Goal: Task Accomplishment & Management: Complete application form

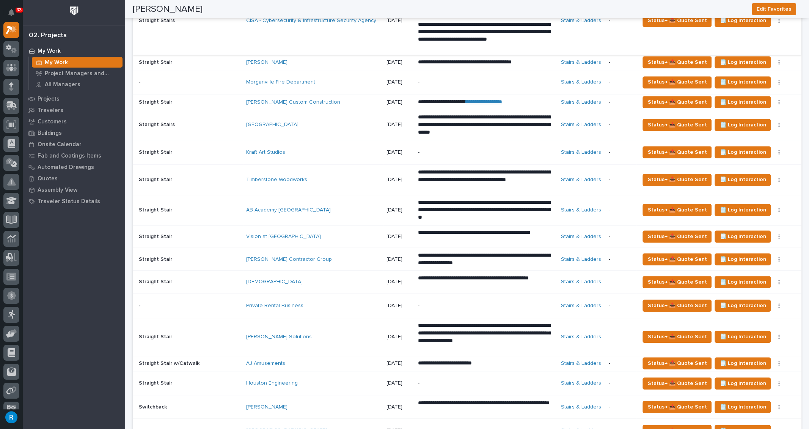
scroll to position [467, 0]
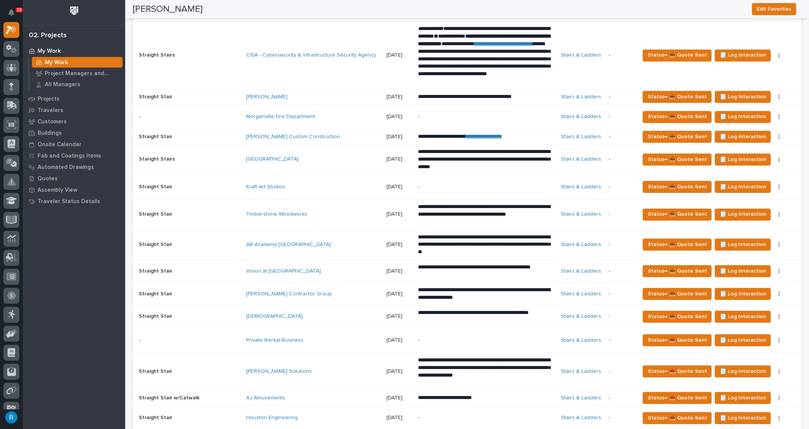
click at [345, 247] on div "AB Academy [GEOGRAPHIC_DATA]" at bounding box center [313, 244] width 134 height 13
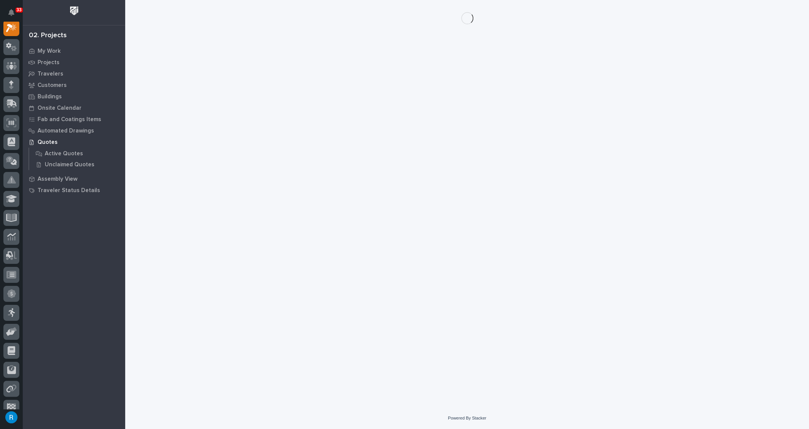
scroll to position [19, 0]
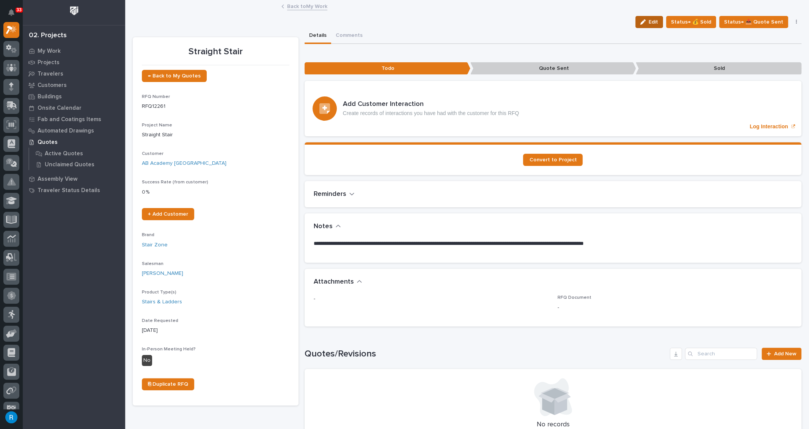
click at [652, 24] on span "Edit" at bounding box center [652, 22] width 9 height 7
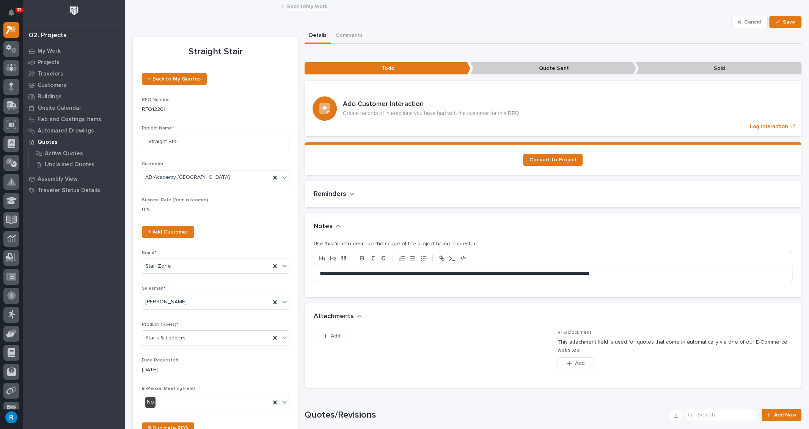
click at [404, 272] on p "**********" at bounding box center [551, 274] width 463 height 8
drag, startPoint x: 317, startPoint y: 270, endPoint x: 316, endPoint y: 281, distance: 11.8
click at [316, 274] on div "**********" at bounding box center [553, 273] width 478 height 17
click at [783, 22] on span "Save" at bounding box center [789, 22] width 13 height 7
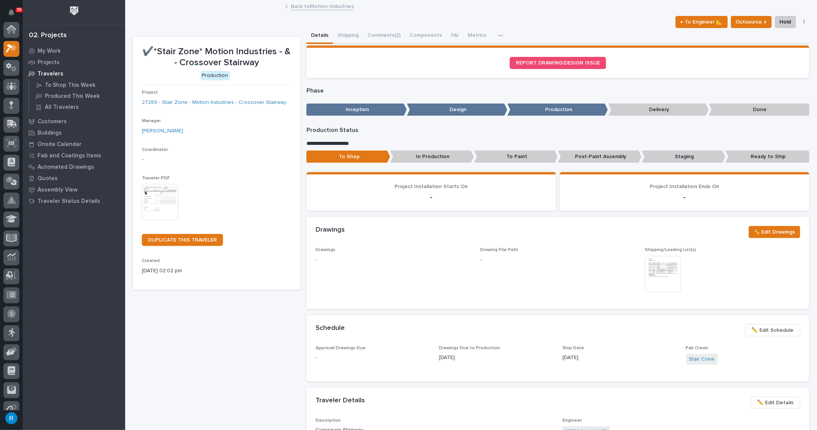
scroll to position [19, 0]
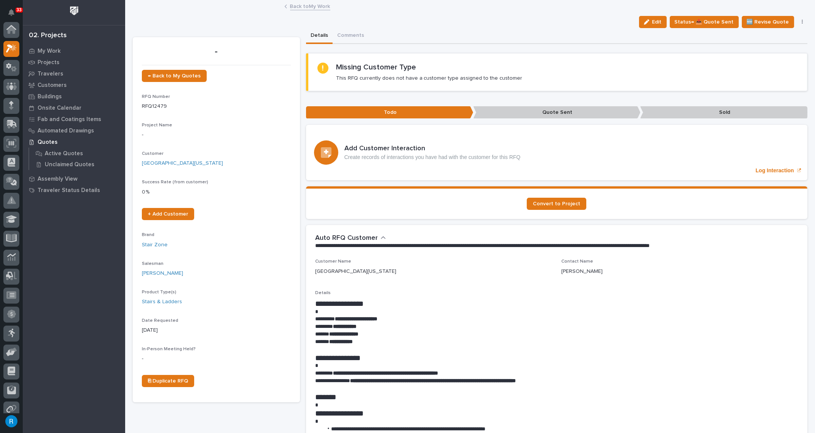
scroll to position [19, 0]
click at [297, 6] on link "Back to My Work" at bounding box center [310, 6] width 40 height 9
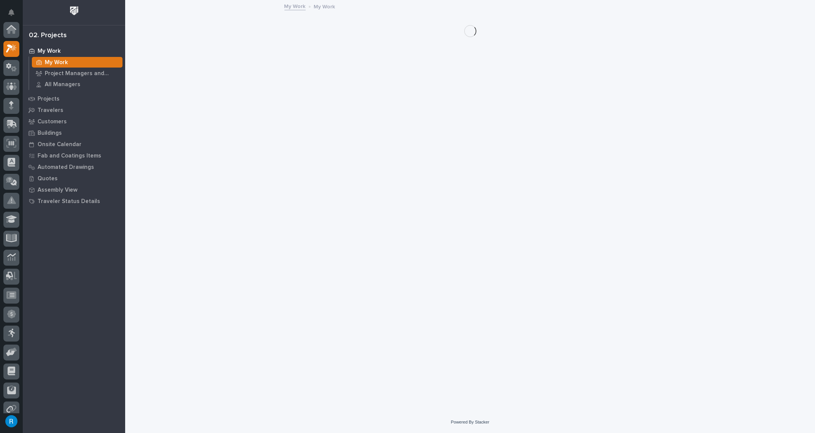
scroll to position [20, 0]
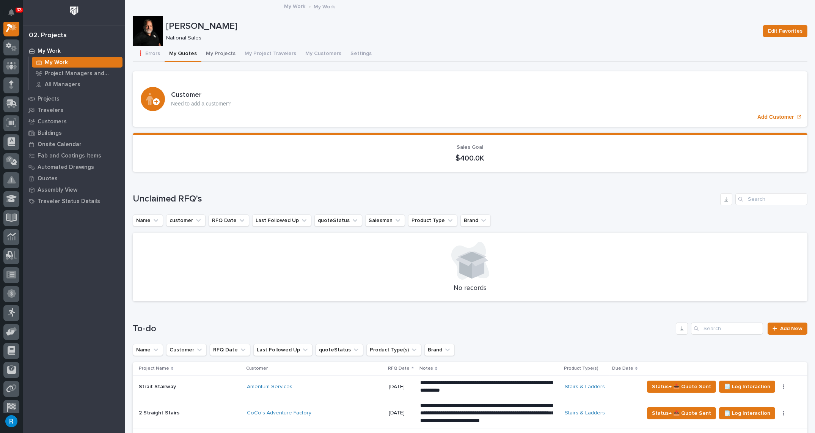
click at [215, 53] on button "My Projects" at bounding box center [220, 54] width 39 height 16
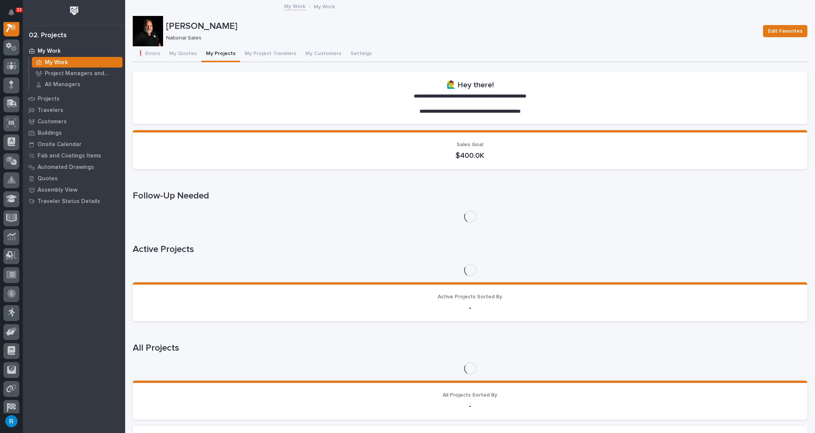
scroll to position [19, 0]
click at [182, 55] on button "My Quotes" at bounding box center [183, 54] width 37 height 16
click at [182, 54] on button "My Quotes" at bounding box center [183, 54] width 37 height 16
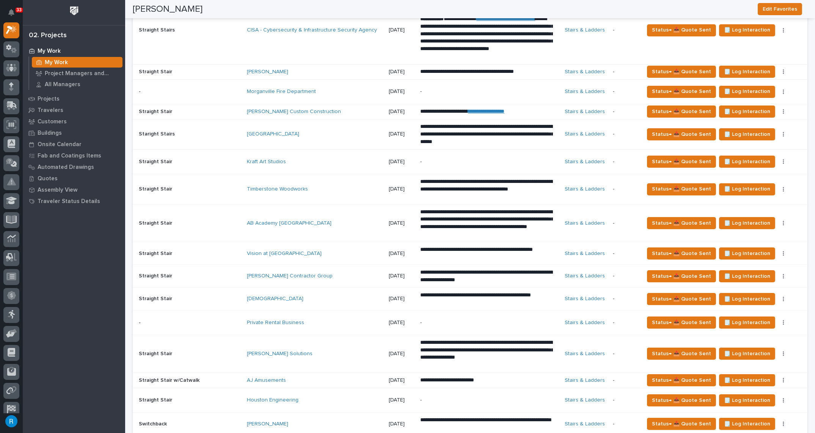
scroll to position [482, 0]
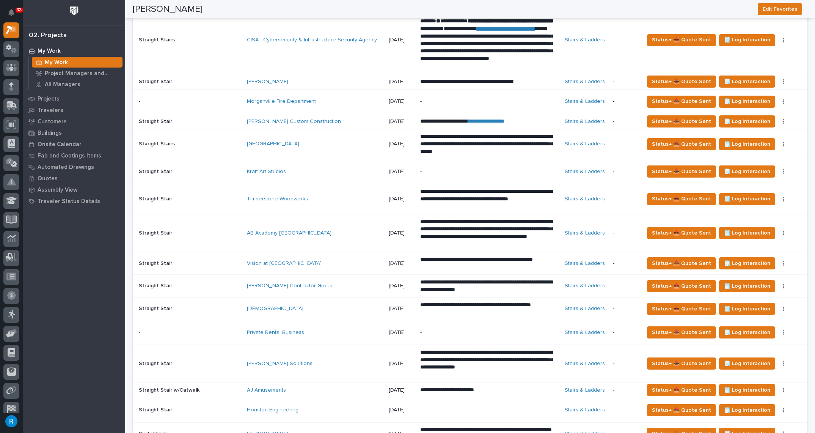
click at [351, 231] on div "AB Academy Daycare Center" at bounding box center [313, 233] width 133 height 6
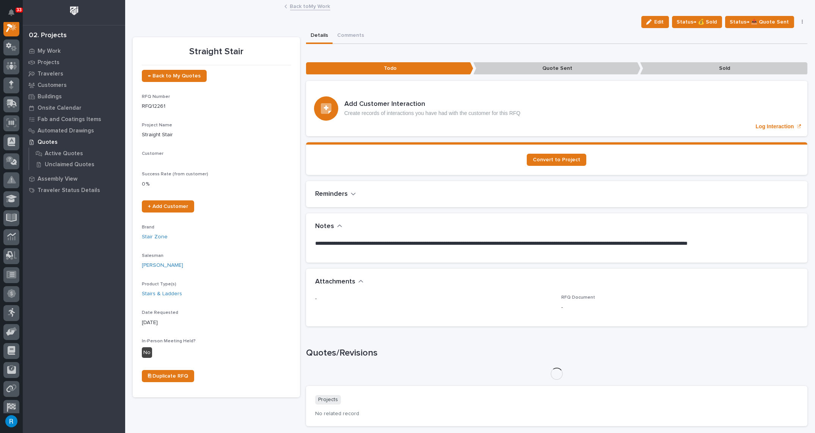
scroll to position [19, 0]
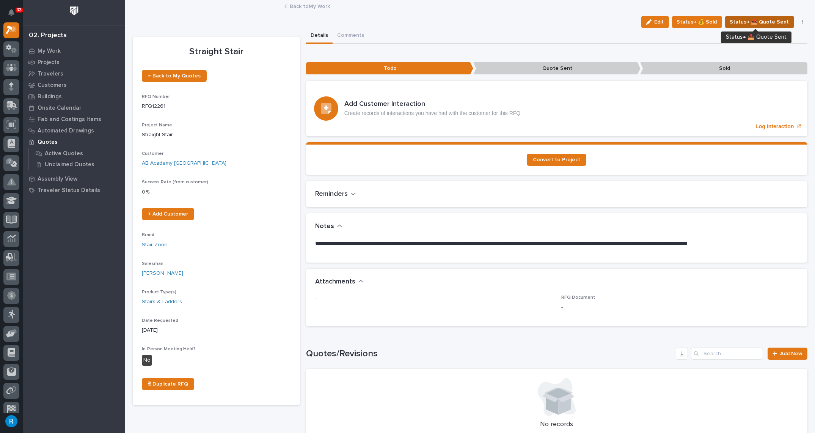
click at [772, 23] on span "Status→ 📤 Quote Sent" at bounding box center [759, 21] width 59 height 9
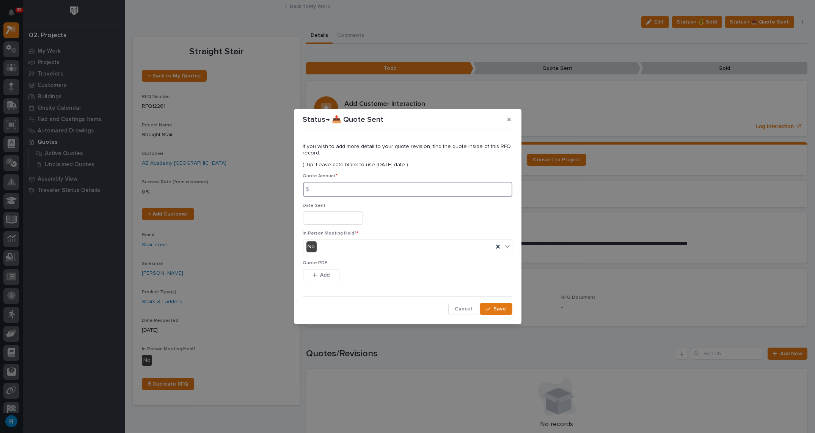
click at [329, 188] on input at bounding box center [407, 189] width 209 height 15
type input "132009.00"
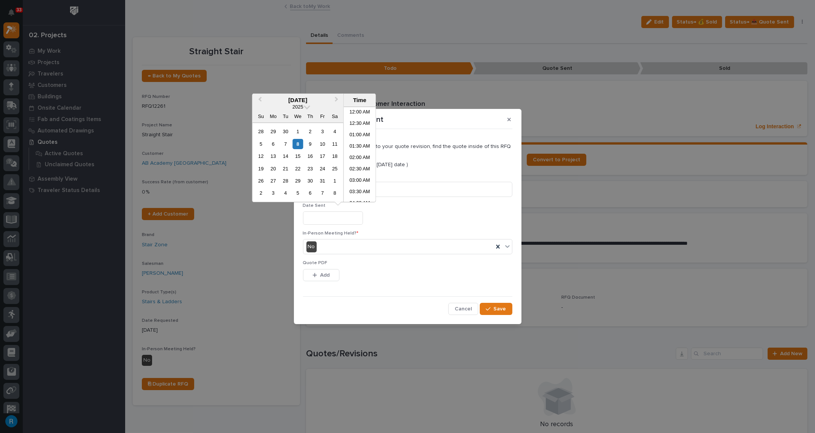
click at [323, 220] on input "text" at bounding box center [333, 217] width 60 height 13
click at [297, 143] on div "8" at bounding box center [298, 144] width 10 height 10
type input "**********"
click at [329, 274] on span "Add" at bounding box center [324, 275] width 9 height 7
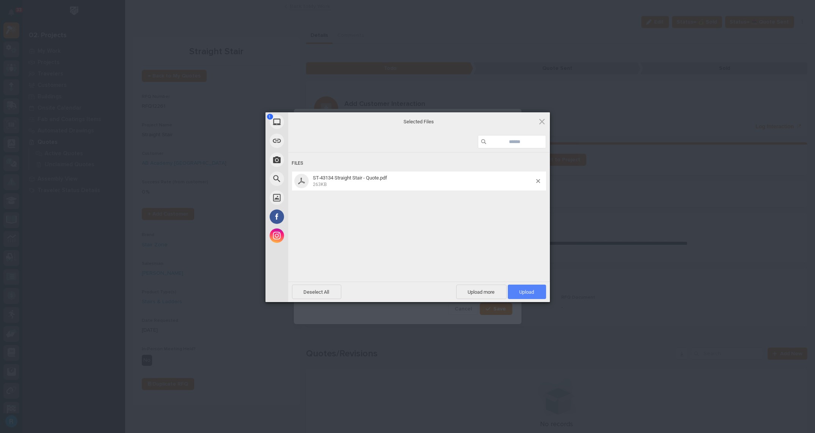
click at [521, 292] on span "Upload 1" at bounding box center [527, 292] width 15 height 6
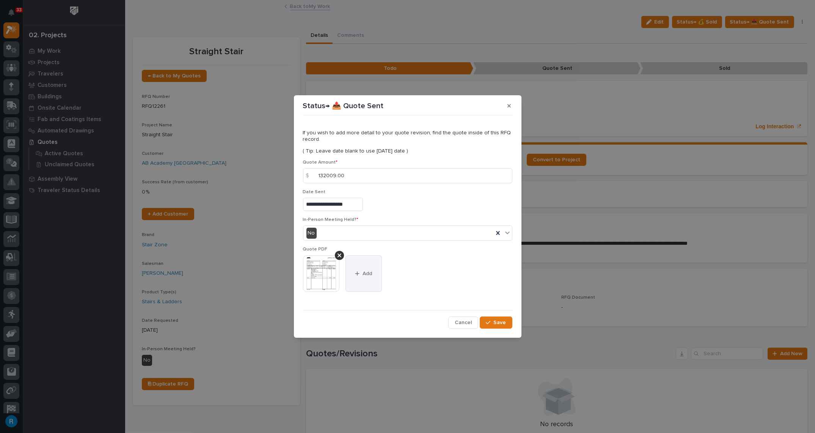
click at [364, 279] on button "Add" at bounding box center [363, 273] width 36 height 36
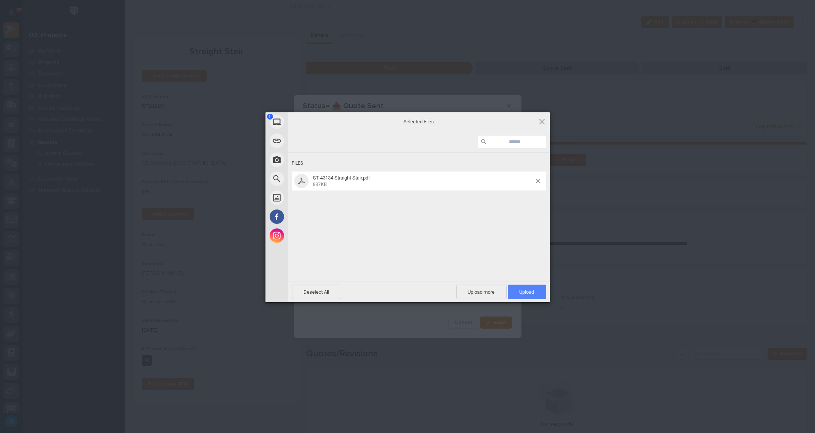
click at [521, 287] on span "Upload 1" at bounding box center [527, 291] width 38 height 14
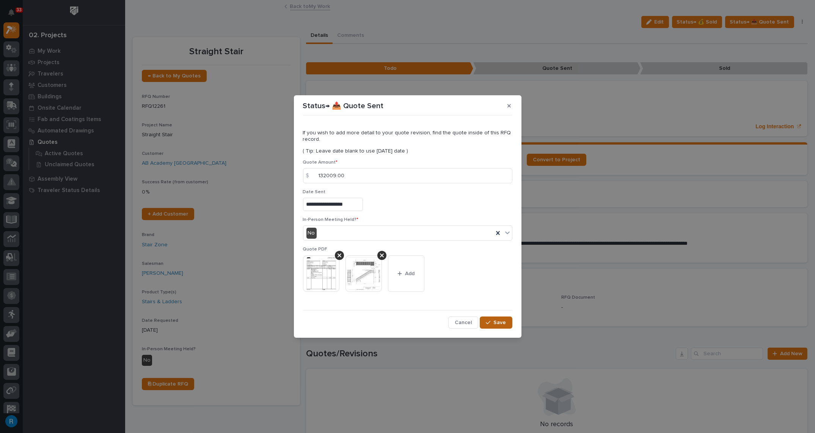
click at [495, 319] on span "Save" at bounding box center [500, 322] width 13 height 7
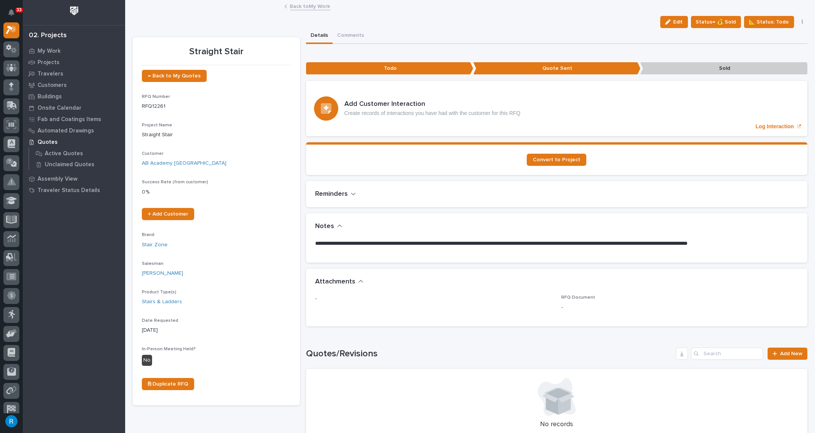
click at [301, 5] on link "Back to My Work" at bounding box center [310, 6] width 40 height 9
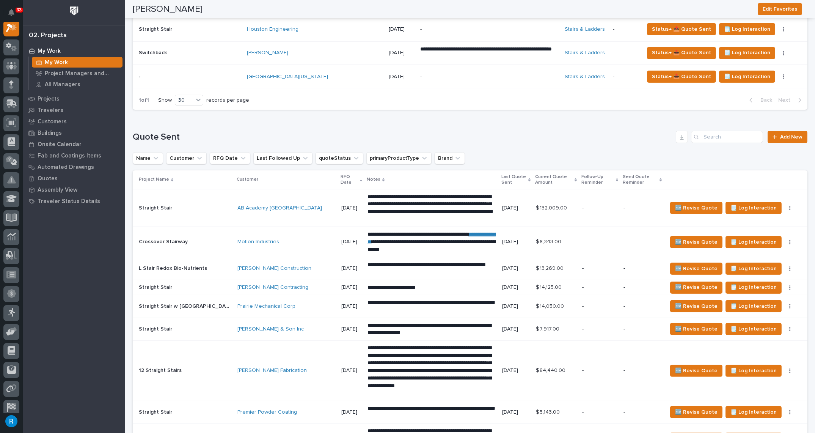
scroll to position [827, 0]
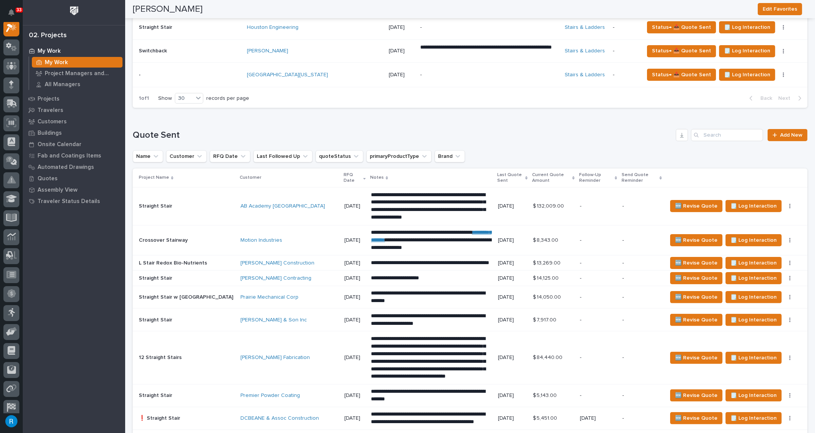
click at [297, 195] on td "AB Academy Daycare Center" at bounding box center [289, 206] width 104 height 38
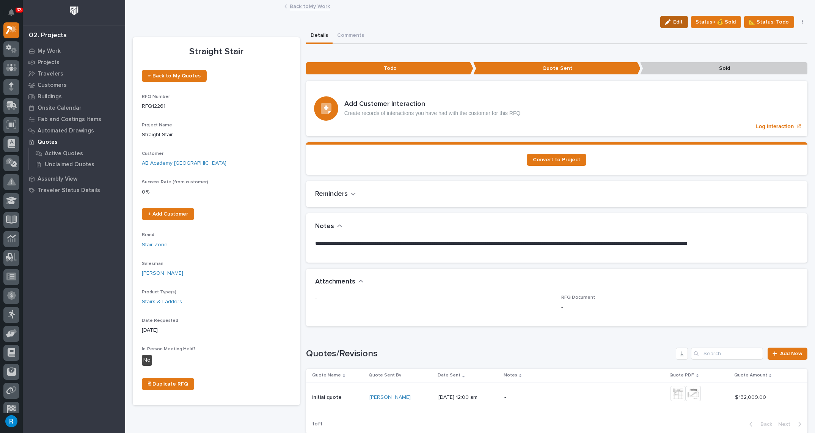
click at [678, 19] on span "Edit" at bounding box center [678, 22] width 9 height 7
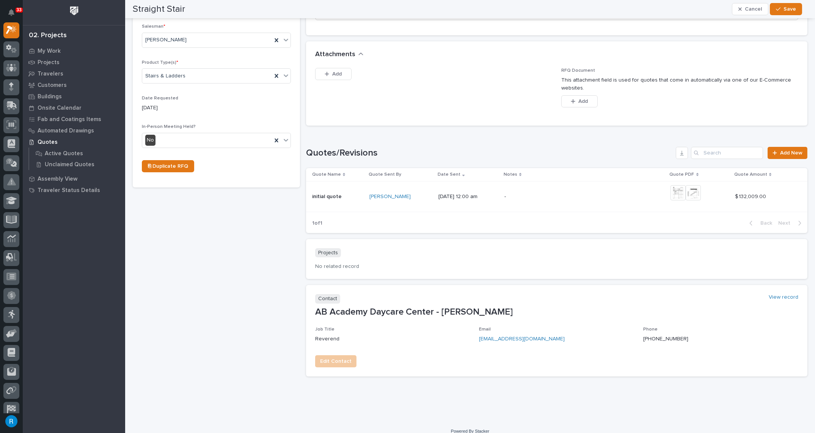
scroll to position [269, 0]
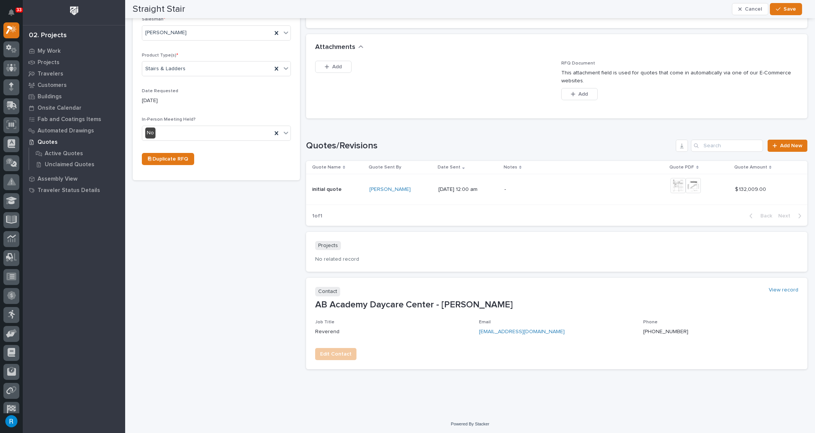
click at [741, 187] on p "$ 132,009.00" at bounding box center [751, 189] width 33 height 8
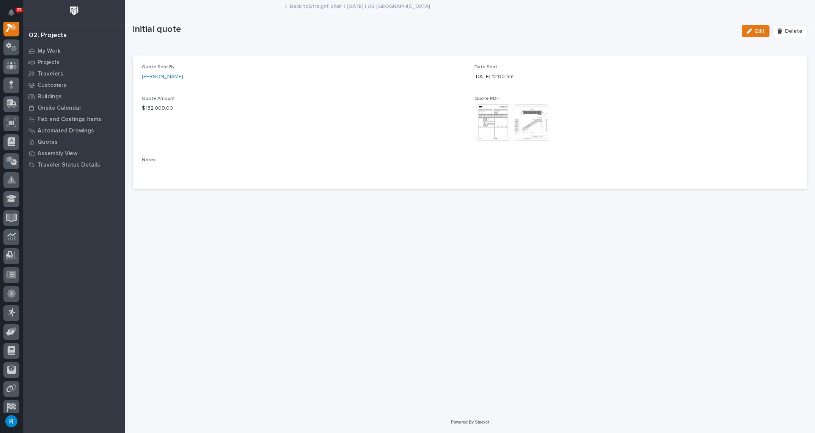
scroll to position [19, 0]
click at [758, 32] on span "Edit" at bounding box center [759, 31] width 9 height 7
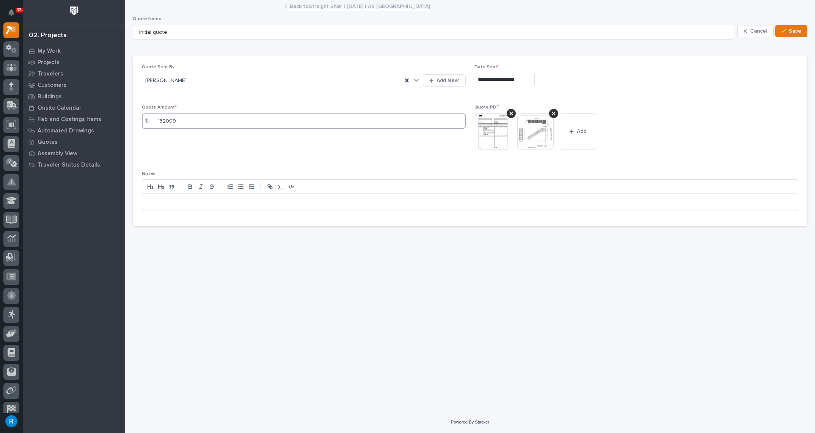
click at [165, 124] on input "132009" at bounding box center [304, 120] width 324 height 15
click at [166, 120] on input "132009" at bounding box center [304, 120] width 324 height 15
type input "13009"
click at [794, 35] on button "Save" at bounding box center [791, 31] width 32 height 12
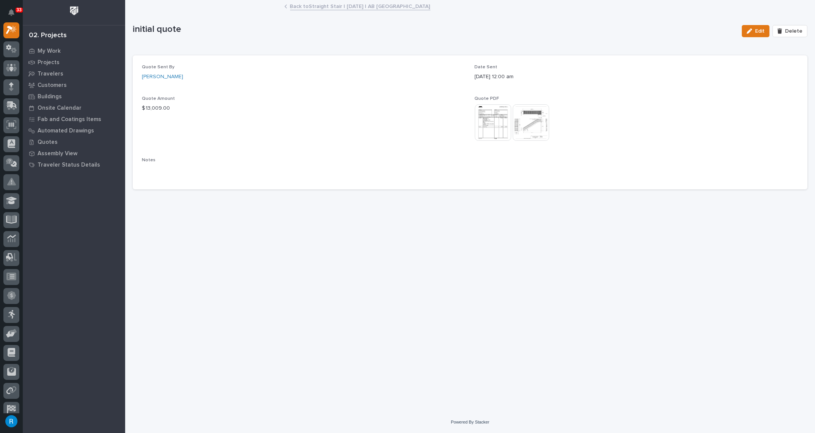
click at [332, 7] on link "Back to Straight Stair | 09/22/2025 | AB Academy Daycare Center" at bounding box center [360, 6] width 140 height 9
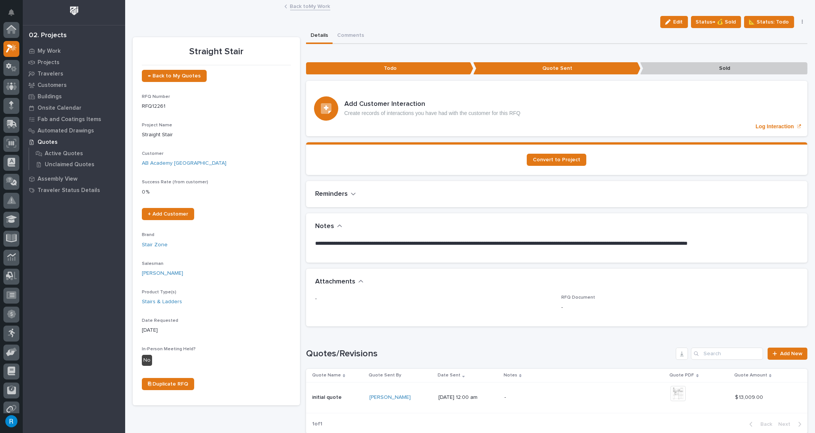
scroll to position [20, 0]
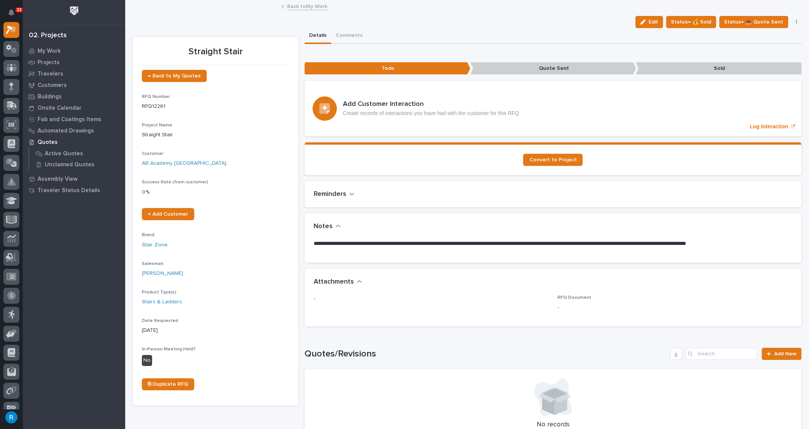
click at [298, 6] on link "Back to My Work" at bounding box center [307, 6] width 40 height 9
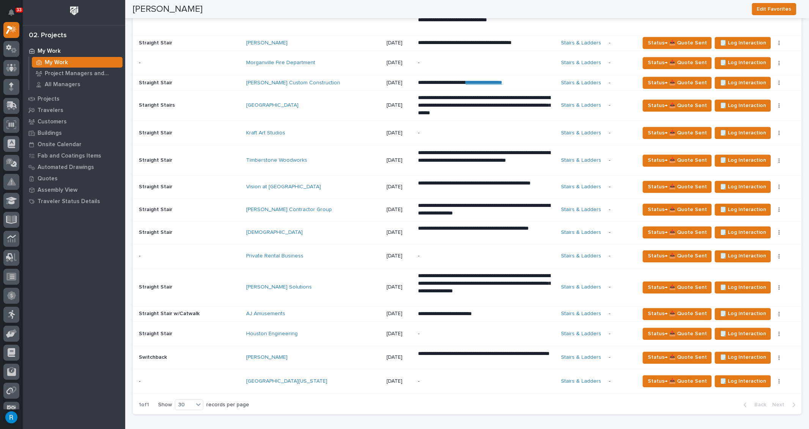
scroll to position [758, 0]
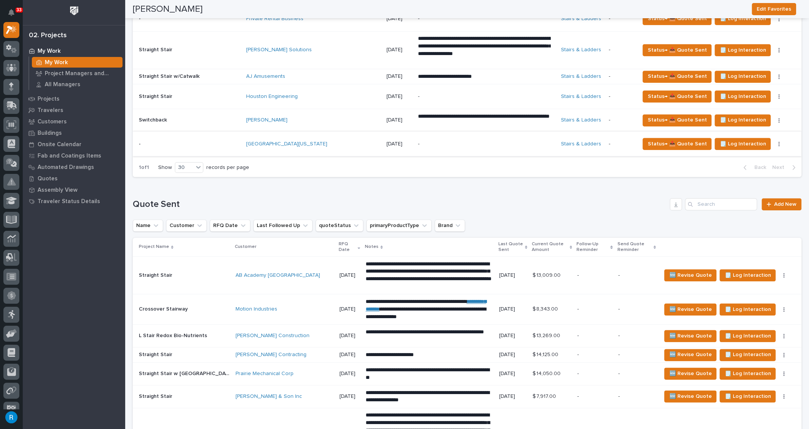
click at [779, 141] on icon "button" at bounding box center [779, 143] width 1 height 5
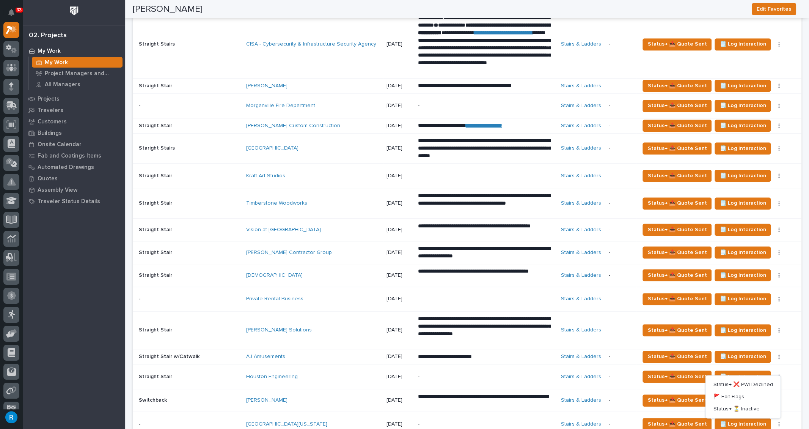
scroll to position [310, 0]
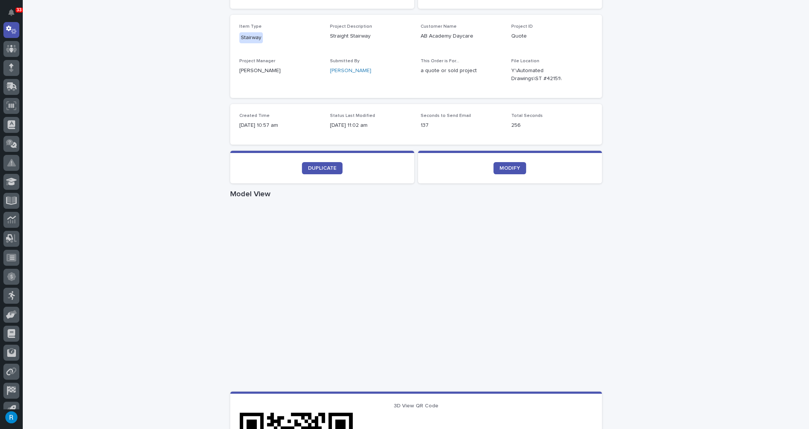
scroll to position [241, 0]
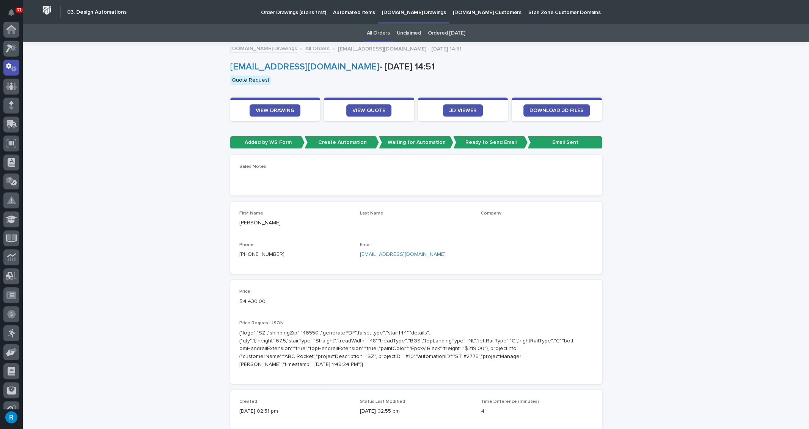
scroll to position [38, 0]
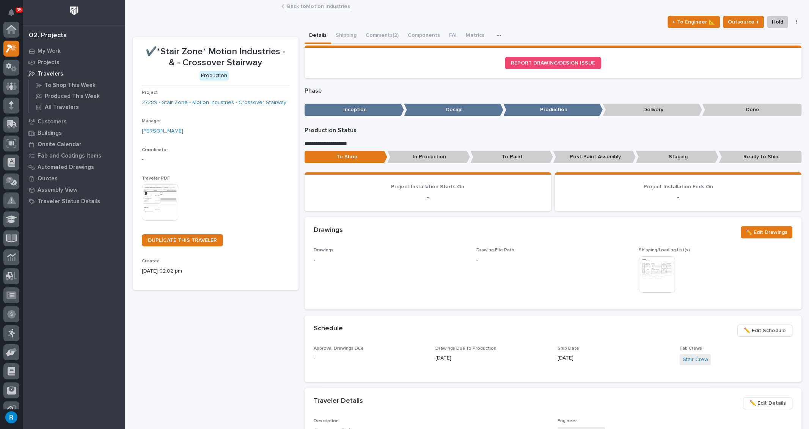
scroll to position [19, 0]
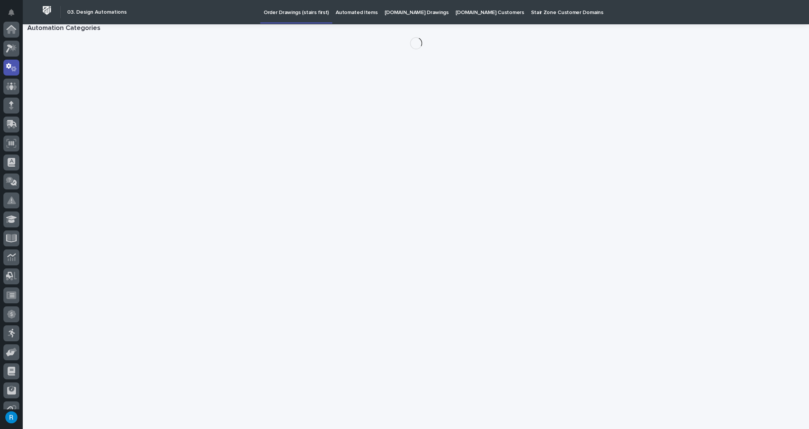
scroll to position [38, 0]
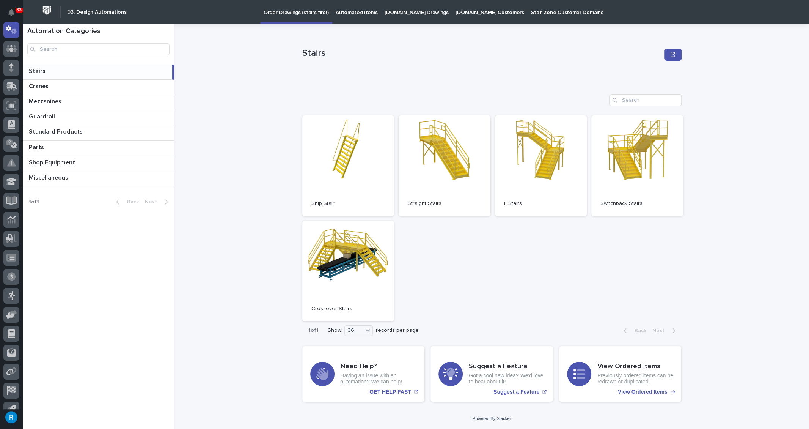
click at [344, 13] on p "Automated Items" at bounding box center [357, 8] width 42 height 16
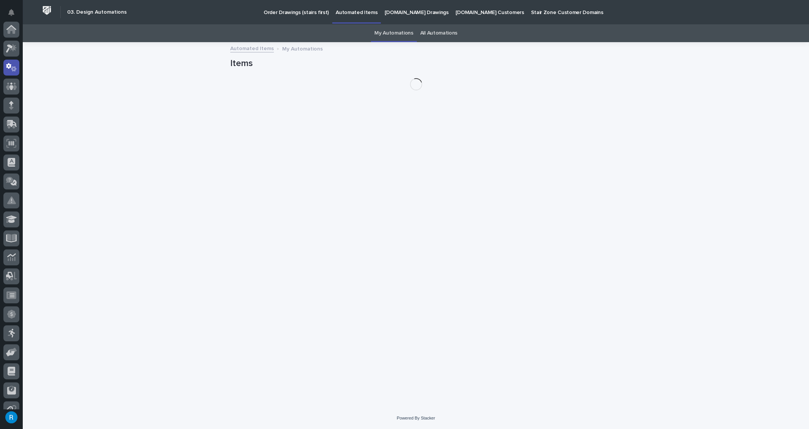
scroll to position [38, 0]
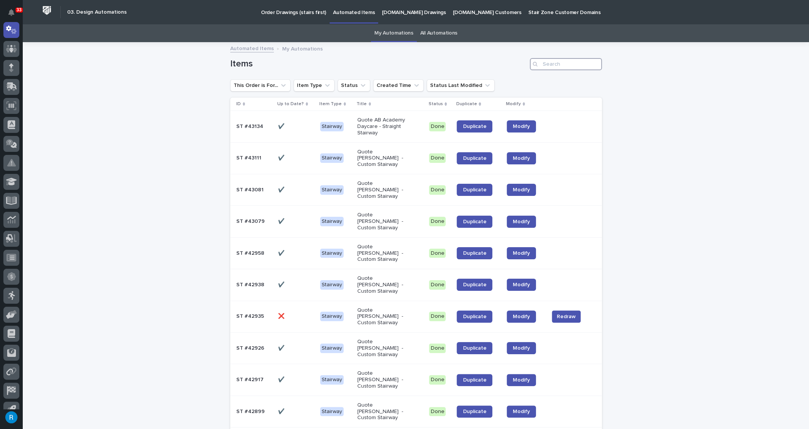
click at [546, 64] on input "Search" at bounding box center [566, 64] width 72 height 12
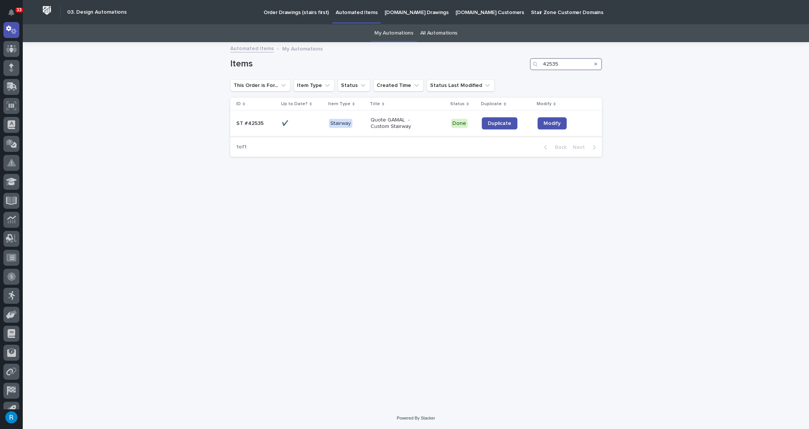
type input "42535"
click at [298, 123] on p at bounding box center [302, 123] width 41 height 6
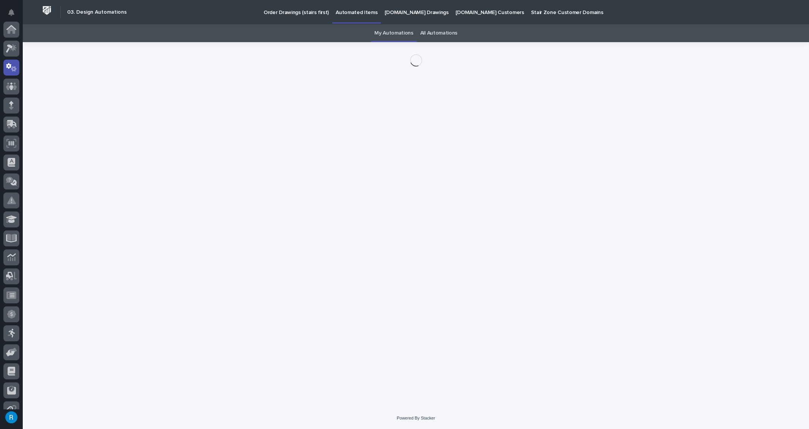
scroll to position [38, 0]
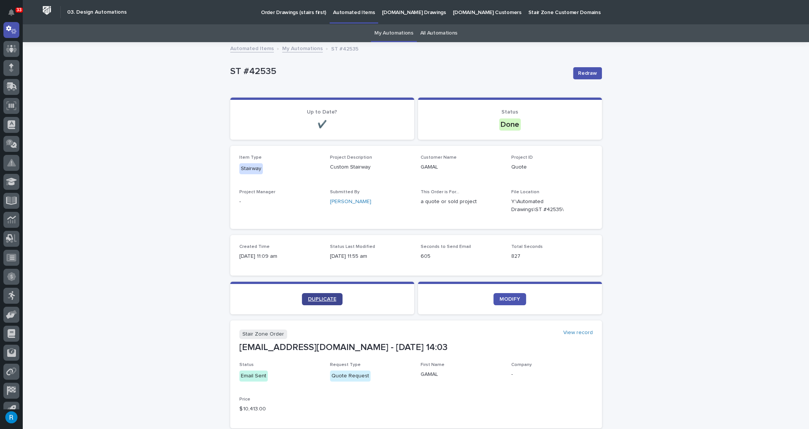
click at [316, 298] on span "DUPLICATE" at bounding box center [322, 298] width 28 height 5
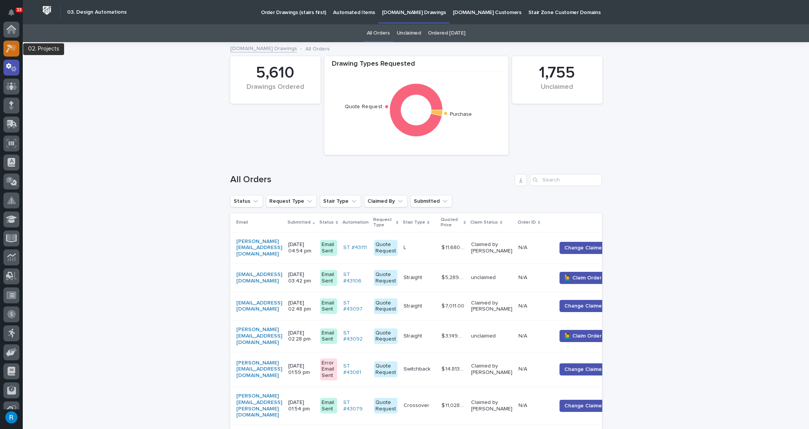
click at [14, 46] on icon at bounding box center [13, 48] width 6 height 8
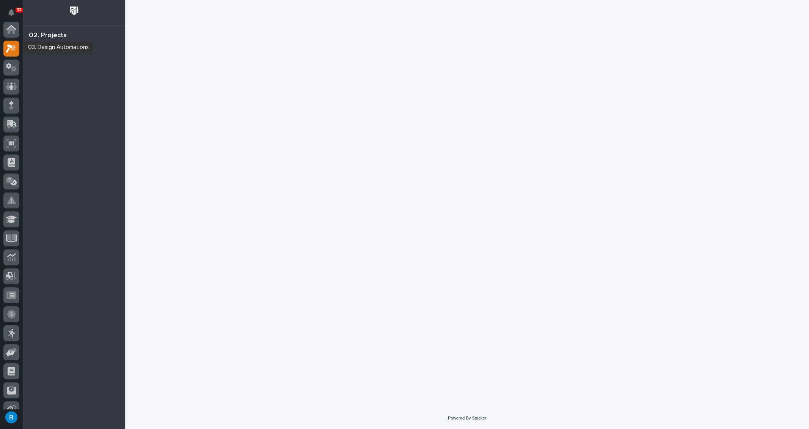
scroll to position [19, 0]
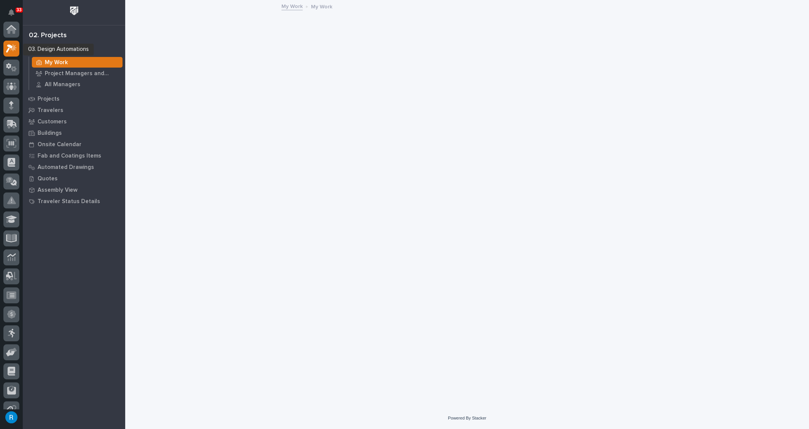
scroll to position [19, 0]
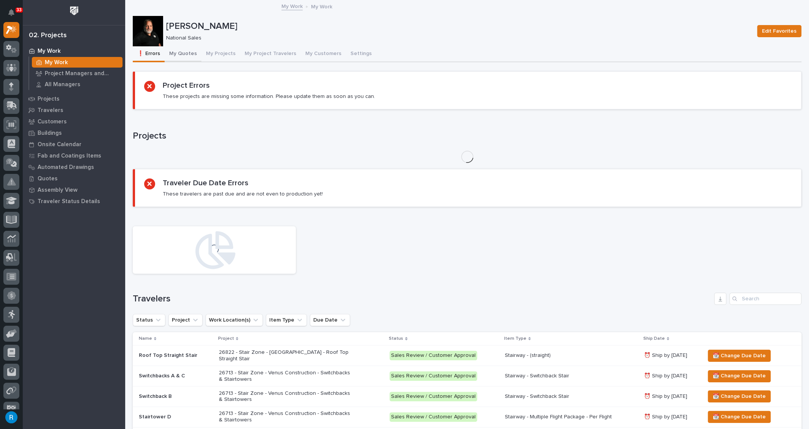
click at [179, 53] on button "My Quotes" at bounding box center [183, 54] width 37 height 16
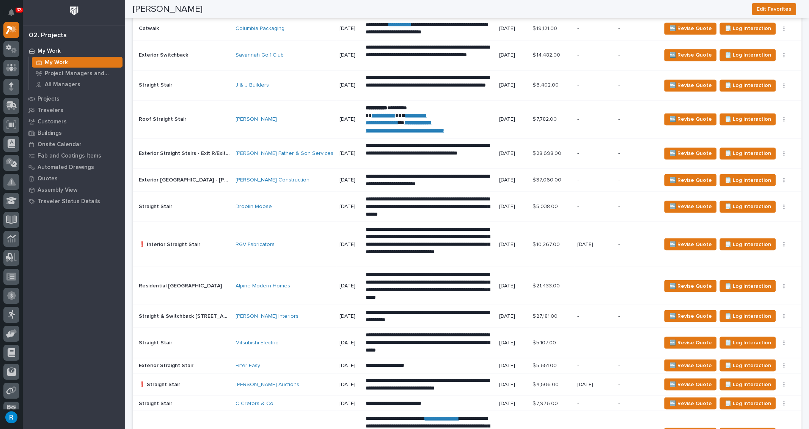
scroll to position [908, 0]
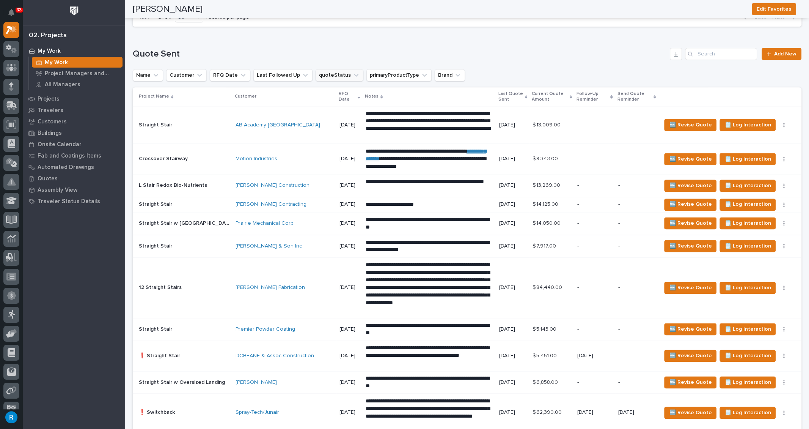
click at [352, 73] on icon "quoteStatus" at bounding box center [356, 75] width 8 height 8
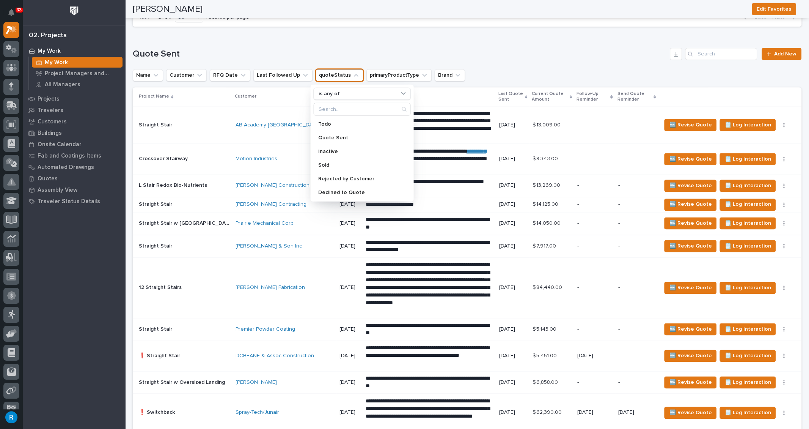
click at [528, 54] on h1 "Quote Sent" at bounding box center [400, 54] width 534 height 11
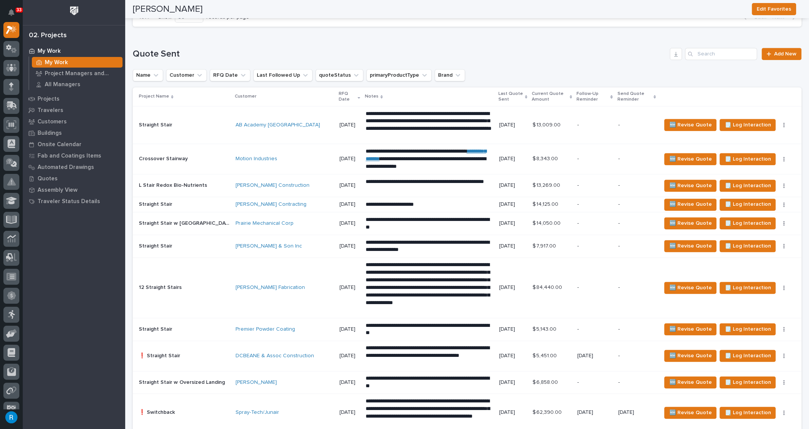
click at [189, 128] on td "Straight Stair Straight Stair" at bounding box center [183, 125] width 100 height 38
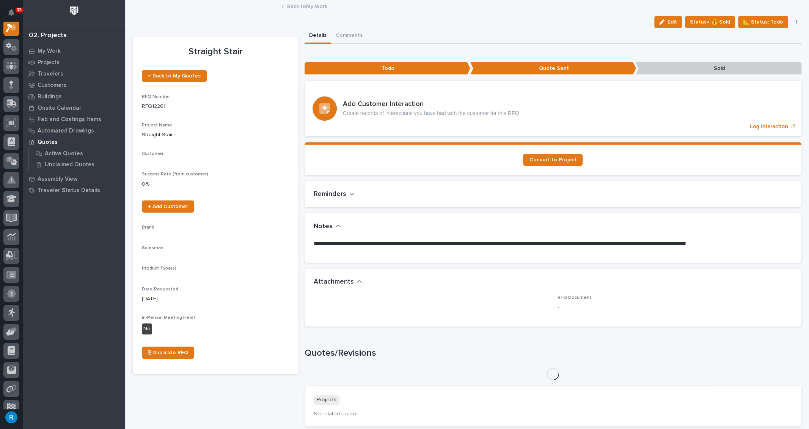
scroll to position [19, 0]
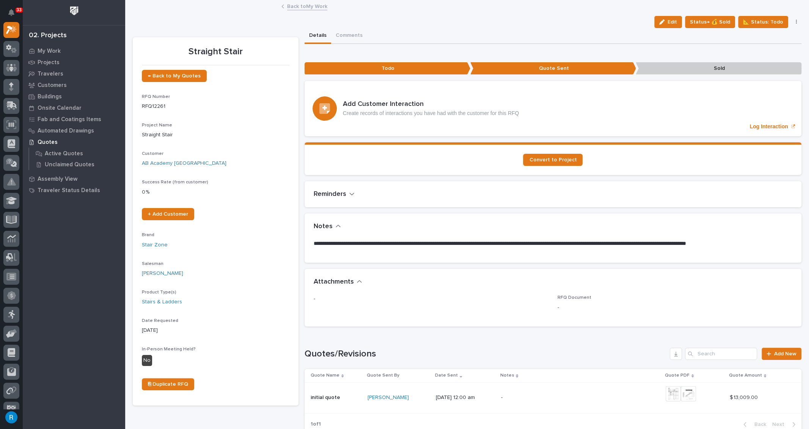
click at [792, 21] on button "button" at bounding box center [796, 21] width 11 height 5
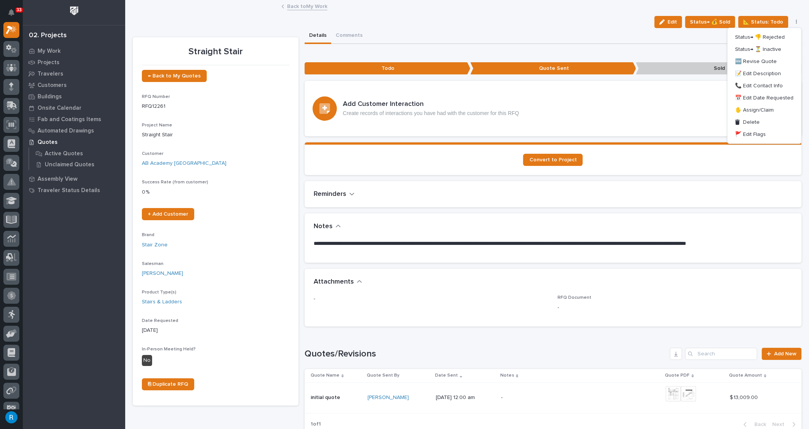
click at [540, 16] on div "Edit Status→ 💰 Sold 📐 Status: Todo Status→ 👎 Rejected Status→ ⏳ Inactive 🆕 Revi…" at bounding box center [467, 22] width 669 height 12
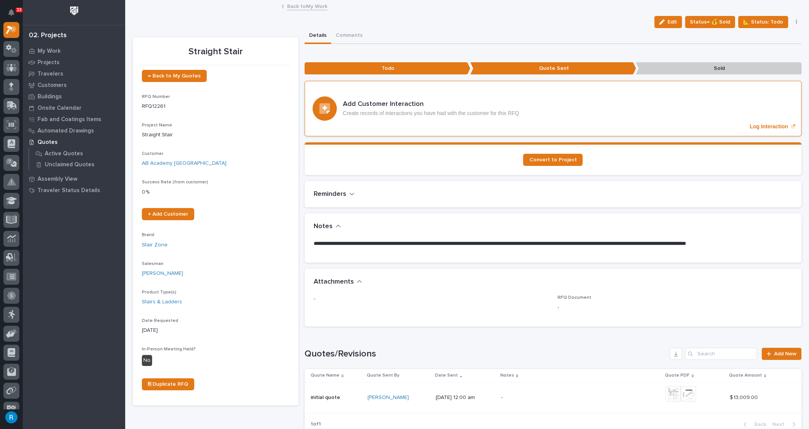
click at [759, 126] on p "Log Interaction" at bounding box center [768, 126] width 38 height 6
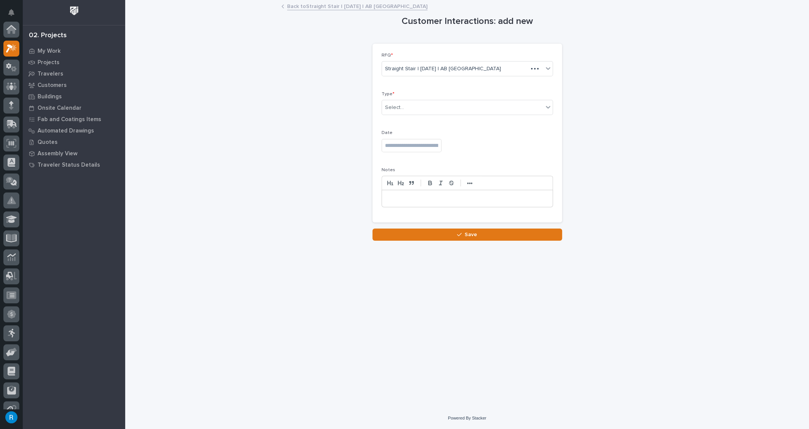
scroll to position [19, 0]
click at [492, 108] on div "Select..." at bounding box center [462, 107] width 161 height 13
click at [625, 133] on div "Customer Interactions: add new Loading... Saving… Loading... Saving… Loading...…" at bounding box center [467, 121] width 669 height 240
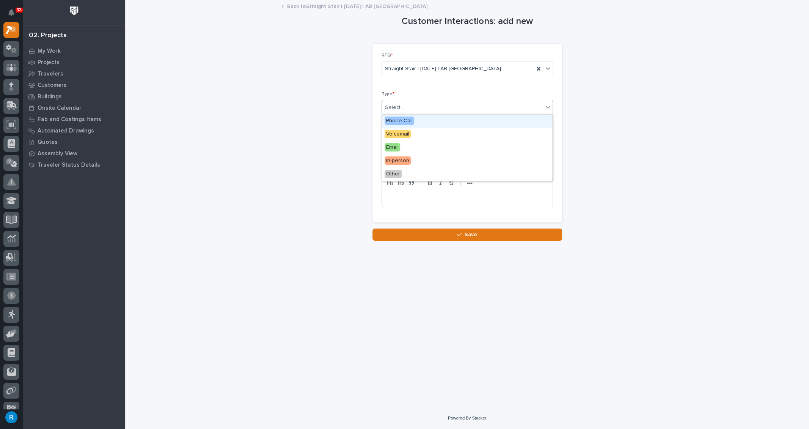
click at [423, 104] on div "Select..." at bounding box center [462, 107] width 161 height 13
click at [402, 122] on span "Phone Call" at bounding box center [400, 120] width 30 height 8
click at [409, 146] on input "text" at bounding box center [412, 145] width 60 height 13
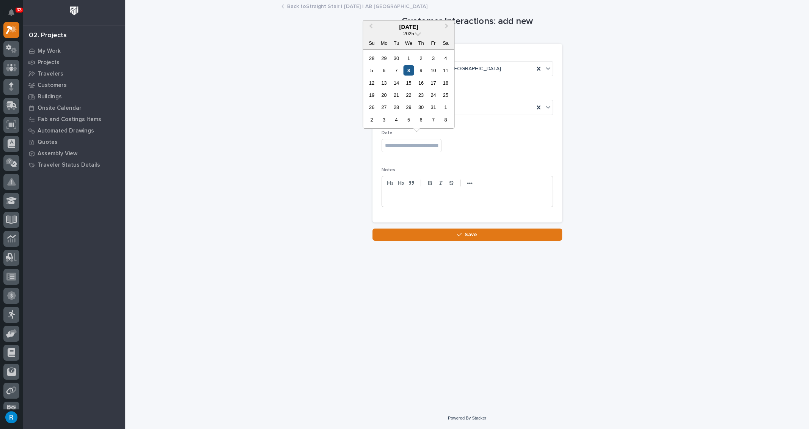
click at [409, 72] on div "8" at bounding box center [409, 70] width 10 height 10
type input "**********"
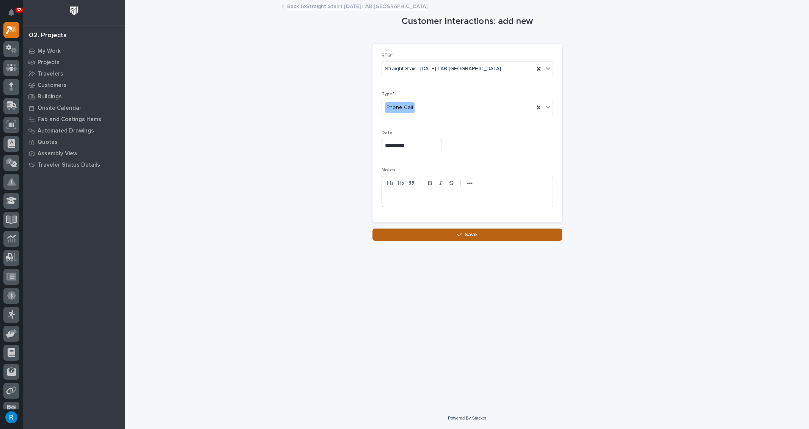
click at [467, 231] on span "Save" at bounding box center [471, 234] width 13 height 7
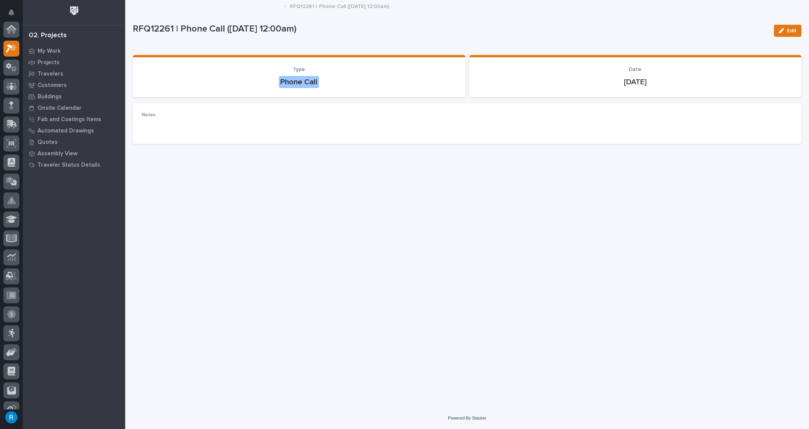
scroll to position [19, 0]
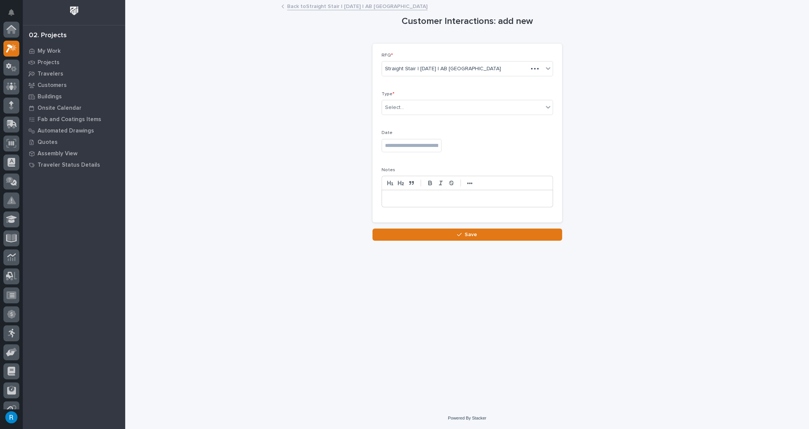
scroll to position [20, 0]
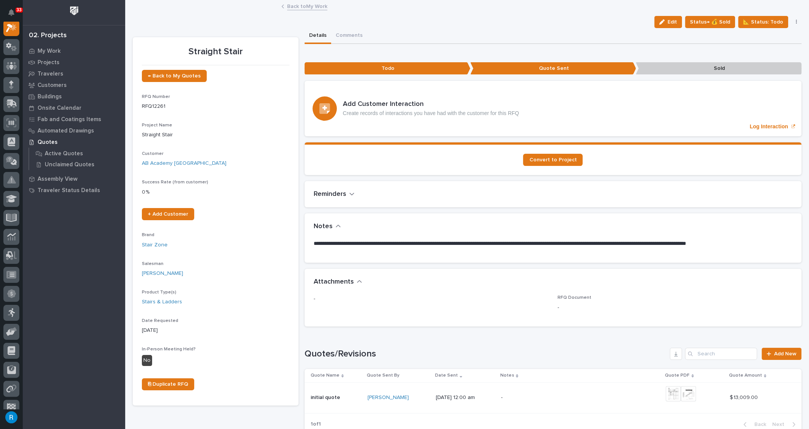
click at [298, 6] on link "Back to My Work" at bounding box center [307, 6] width 40 height 9
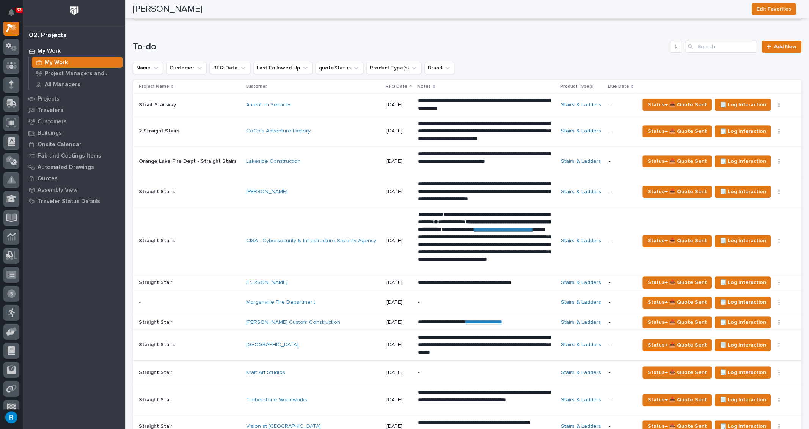
scroll to position [276, 0]
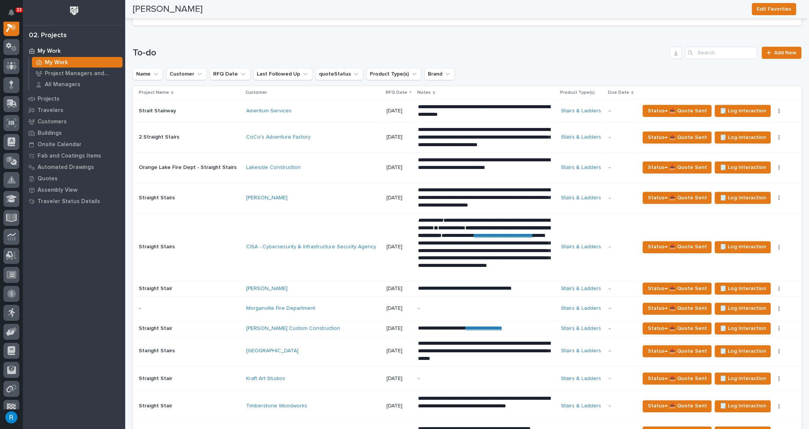
click at [316, 201] on div "Gamal Mansour" at bounding box center [313, 198] width 134 height 13
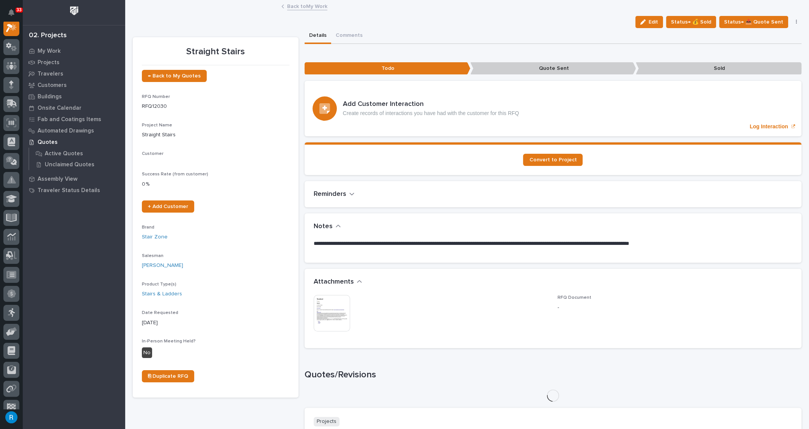
scroll to position [19, 0]
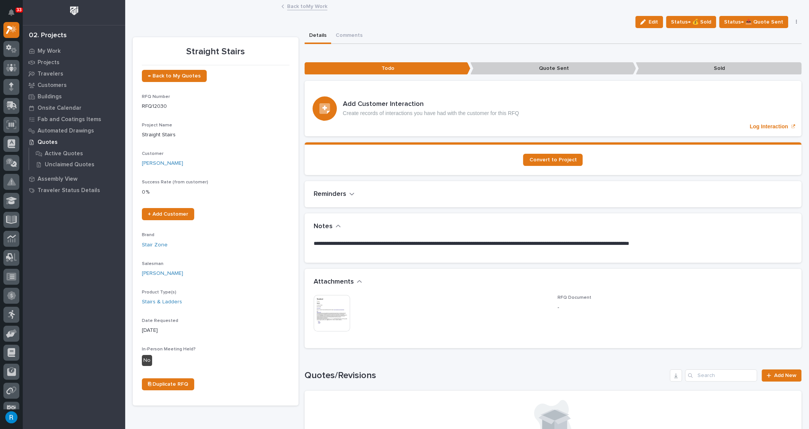
click at [329, 317] on img at bounding box center [332, 313] width 36 height 36
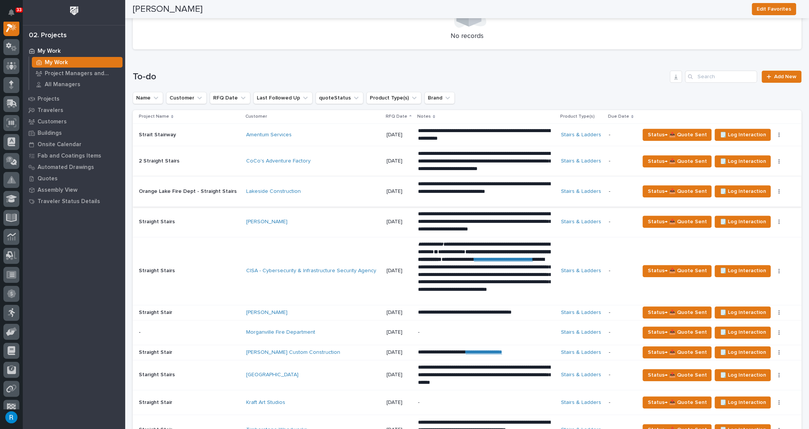
scroll to position [241, 0]
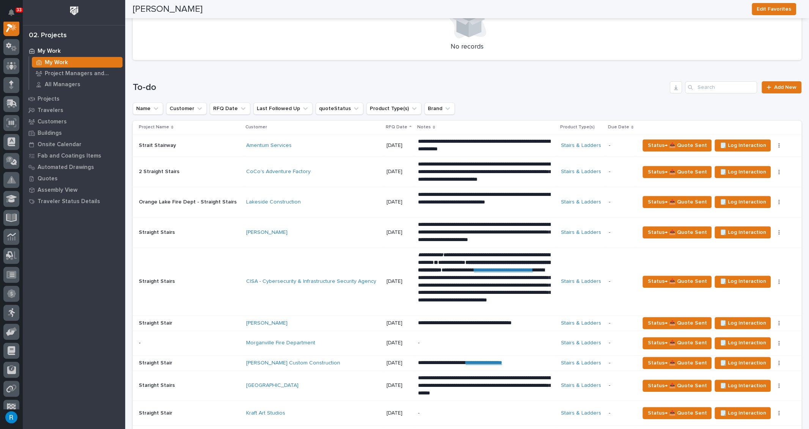
click at [345, 230] on div "Gamal Mansour" at bounding box center [312, 232] width 133 height 6
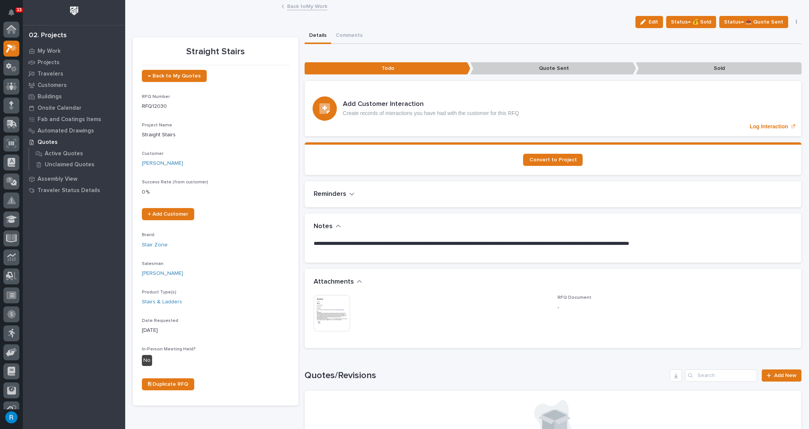
scroll to position [19, 0]
click at [321, 307] on img at bounding box center [332, 313] width 36 height 36
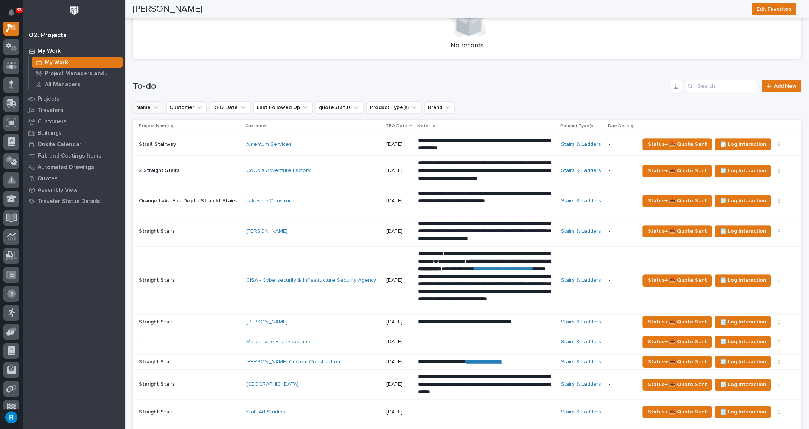
scroll to position [241, 0]
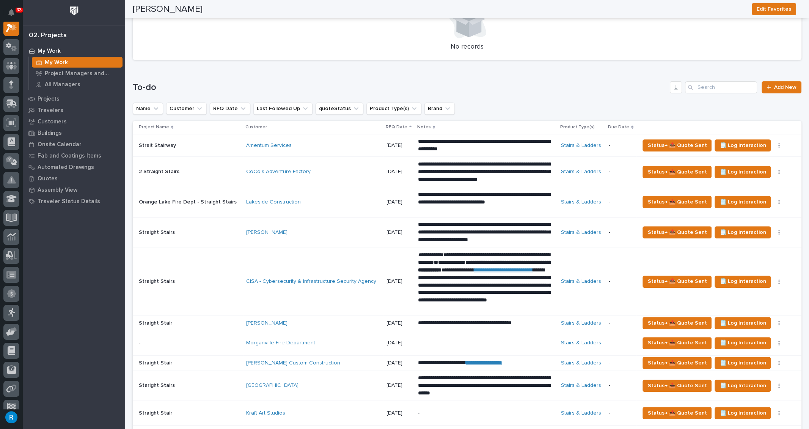
click at [311, 231] on div "Gamal Mansour" at bounding box center [312, 232] width 133 height 6
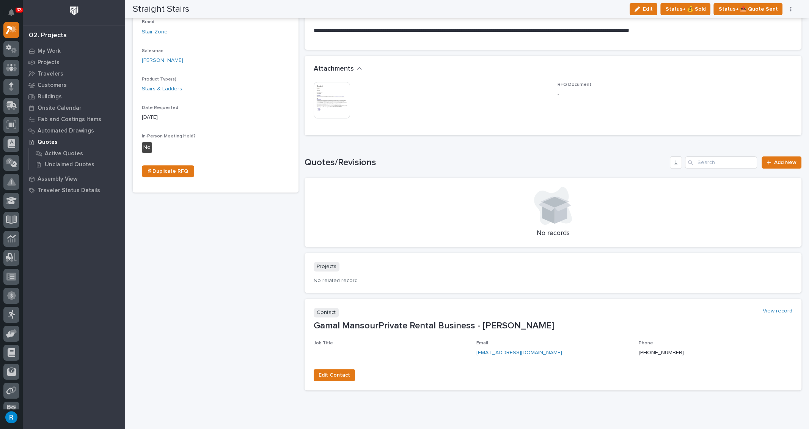
scroll to position [204, 0]
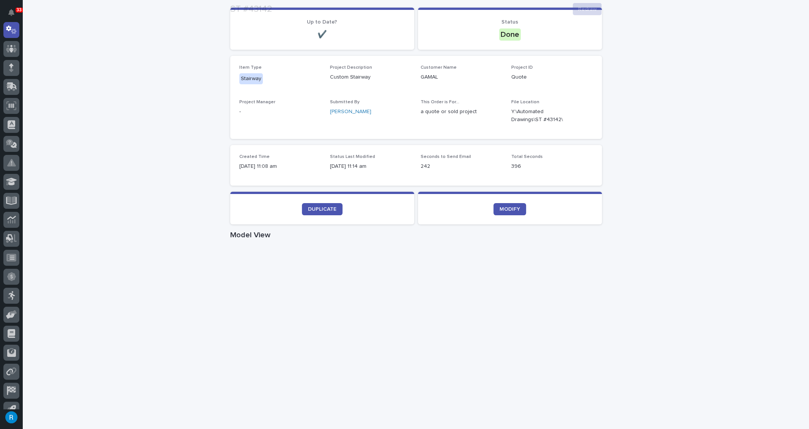
scroll to position [103, 0]
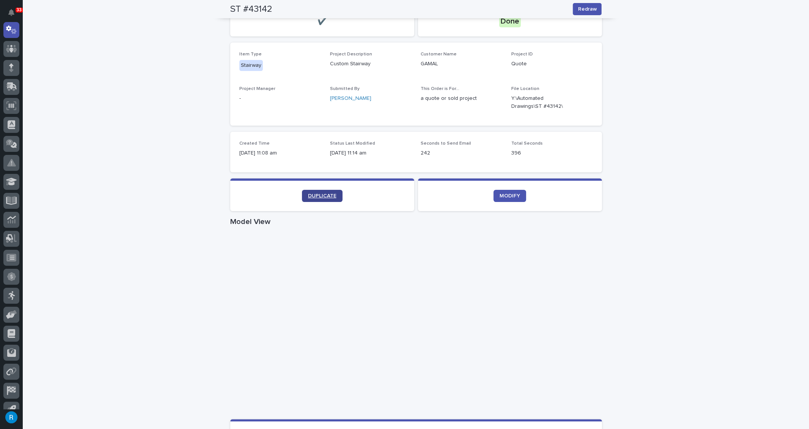
click at [320, 195] on span "DUPLICATE" at bounding box center [322, 195] width 28 height 5
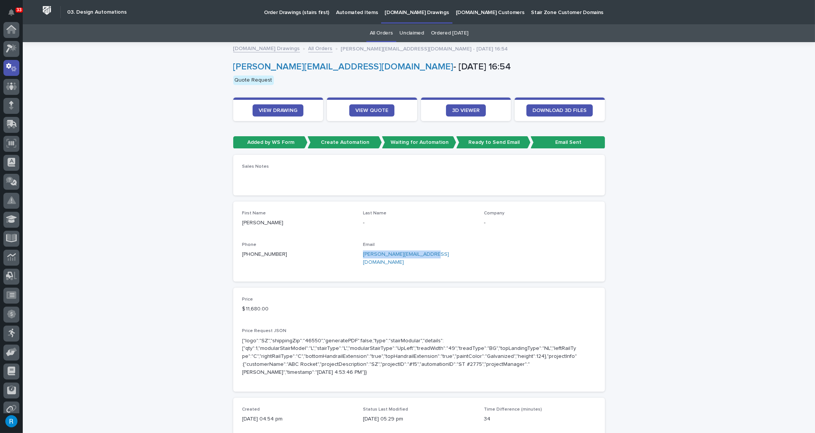
scroll to position [38, 0]
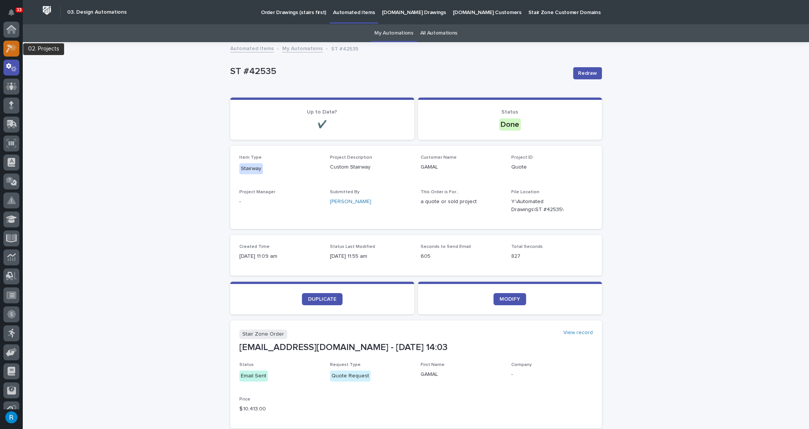
click at [13, 47] on icon at bounding box center [11, 48] width 11 height 9
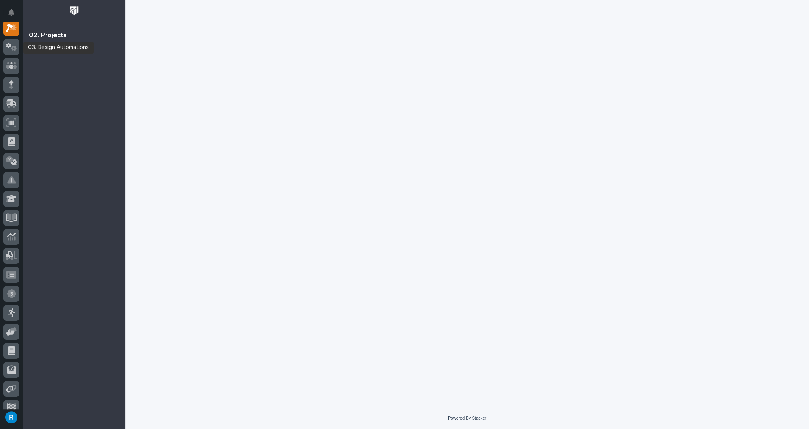
scroll to position [19, 0]
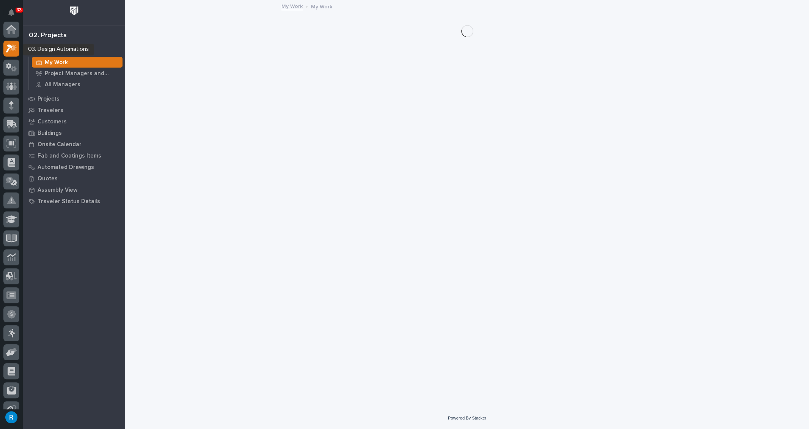
scroll to position [19, 0]
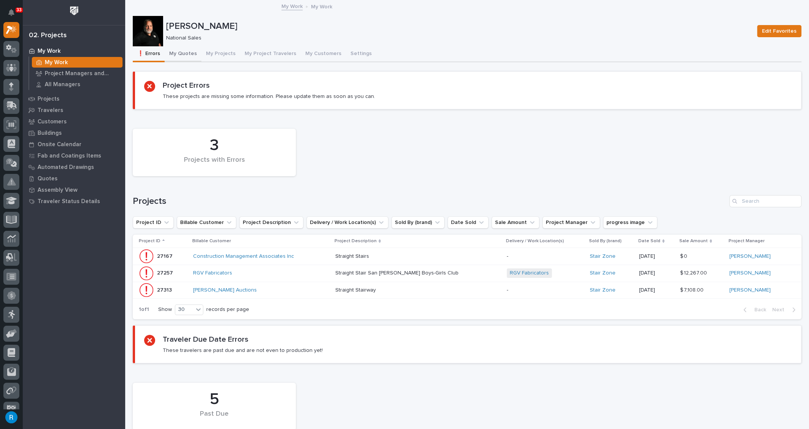
click at [181, 53] on button "My Quotes" at bounding box center [183, 54] width 37 height 16
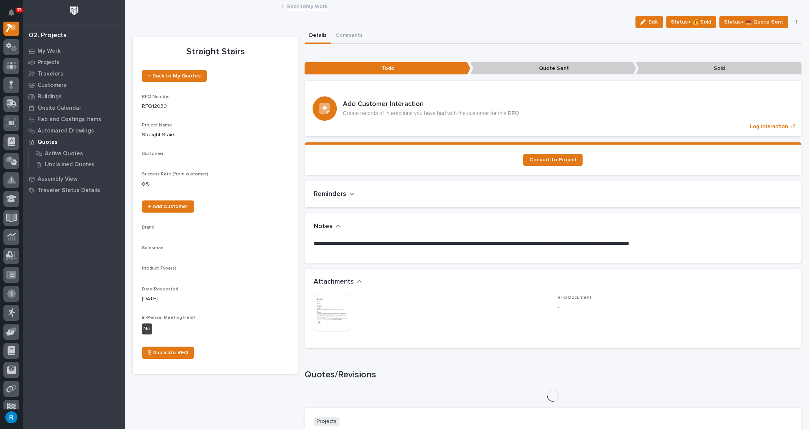
scroll to position [19, 0]
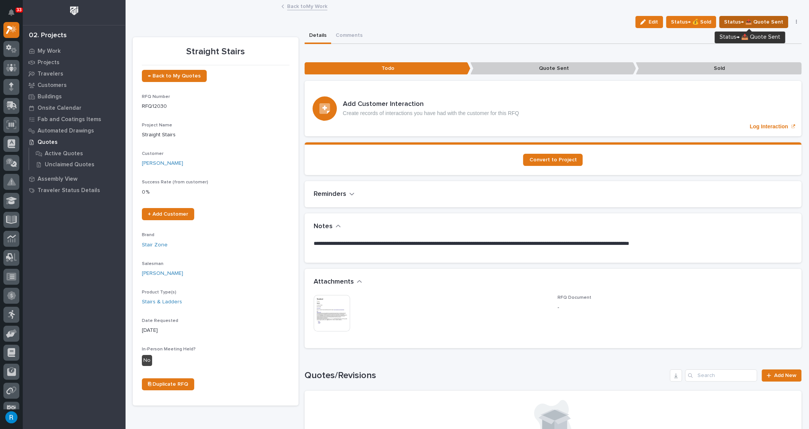
click at [768, 23] on span "Status→ 📤 Quote Sent" at bounding box center [753, 21] width 59 height 9
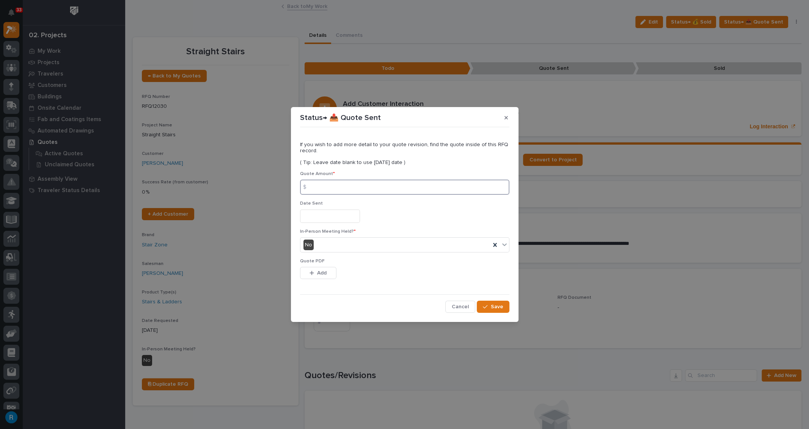
click at [324, 187] on input at bounding box center [404, 186] width 209 height 15
type input "15417"
click at [314, 272] on div "button" at bounding box center [313, 272] width 8 height 5
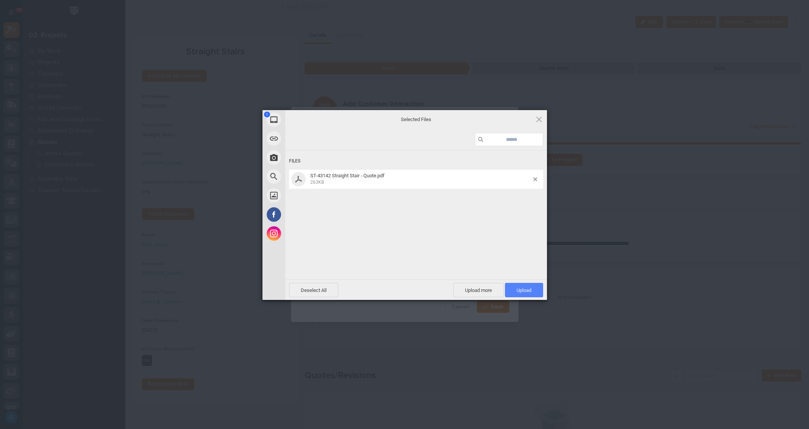
click at [520, 287] on span "Upload 1" at bounding box center [524, 290] width 15 height 6
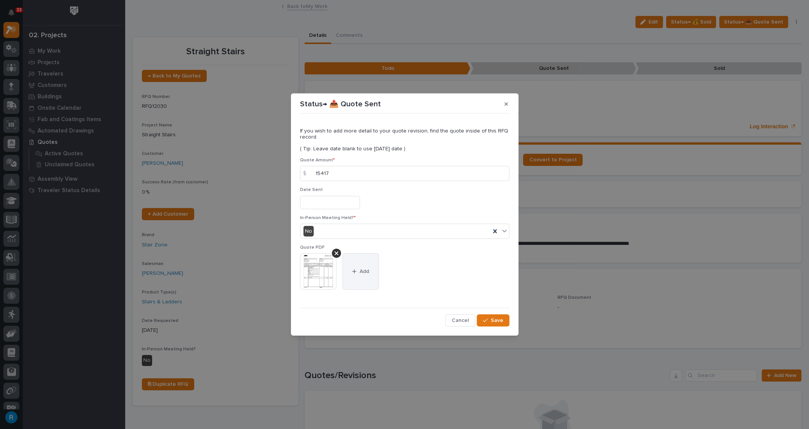
click at [364, 273] on span "Add" at bounding box center [364, 271] width 9 height 7
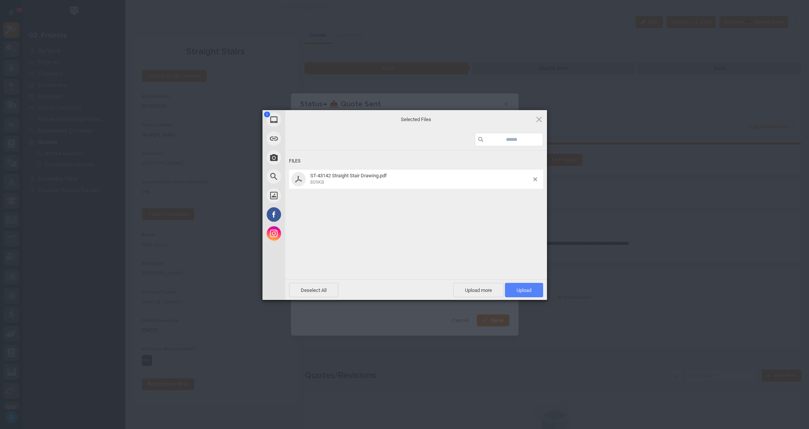
click at [520, 292] on span "Upload 1" at bounding box center [524, 290] width 38 height 14
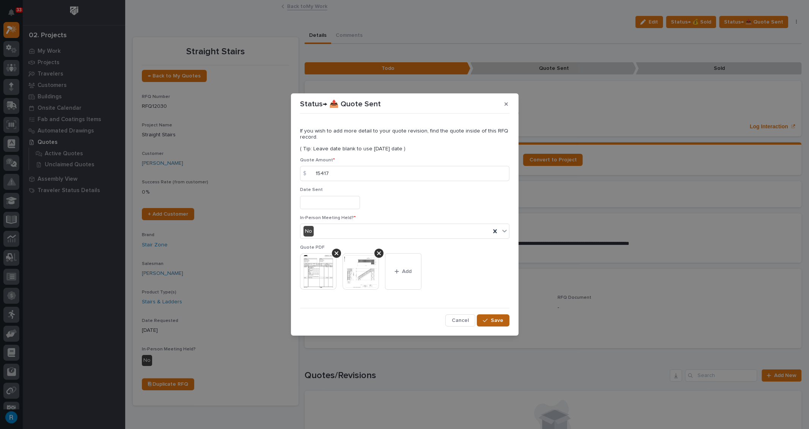
click at [498, 321] on span "Save" at bounding box center [497, 320] width 13 height 7
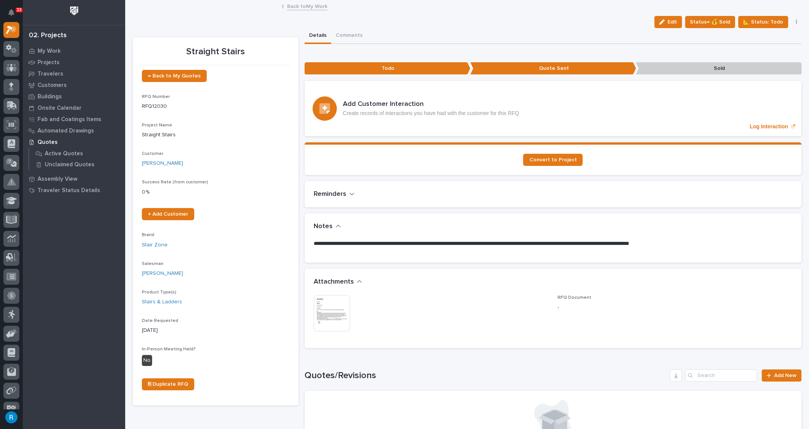
click at [300, 9] on link "Back to My Work" at bounding box center [307, 6] width 40 height 9
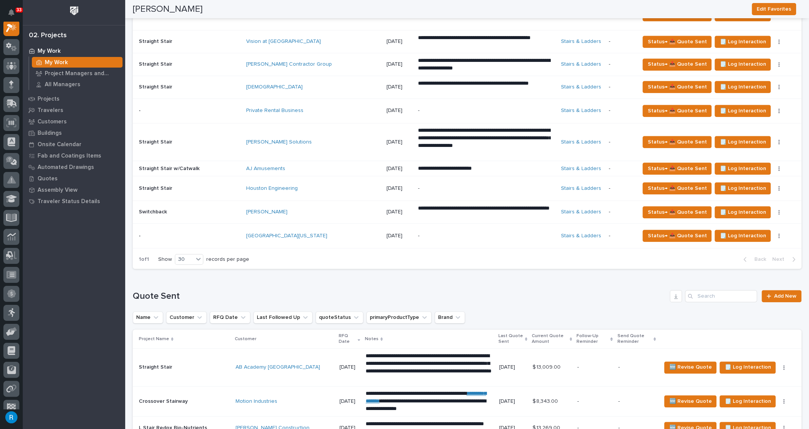
scroll to position [620, 0]
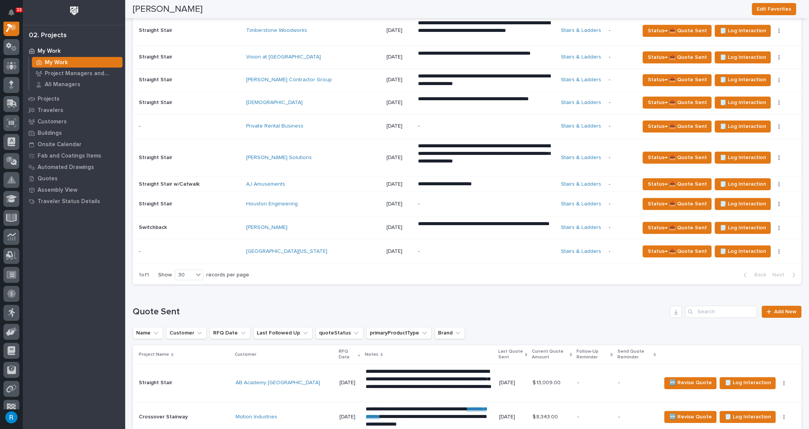
click at [316, 248] on div "University of Maryland" at bounding box center [312, 251] width 133 height 6
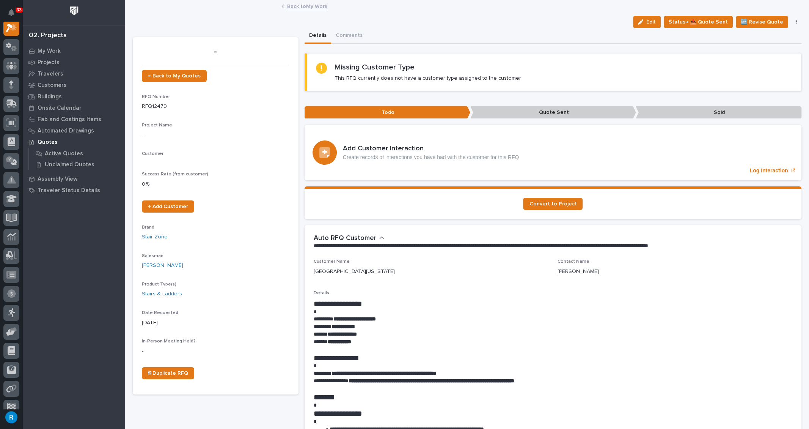
scroll to position [19, 0]
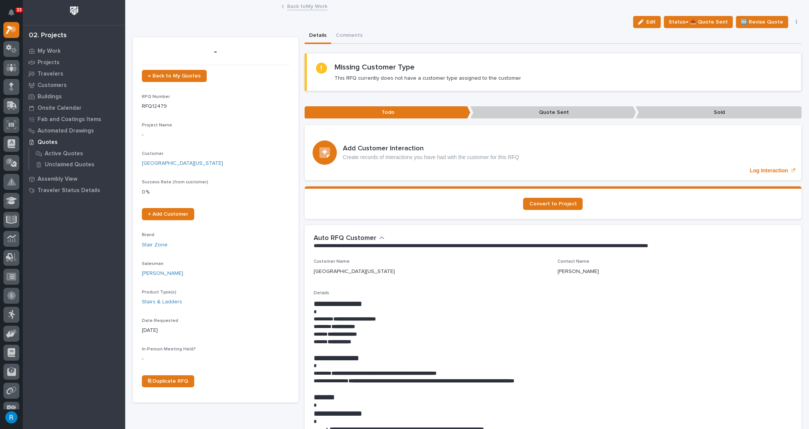
click at [650, 22] on span "Edit" at bounding box center [650, 22] width 9 height 7
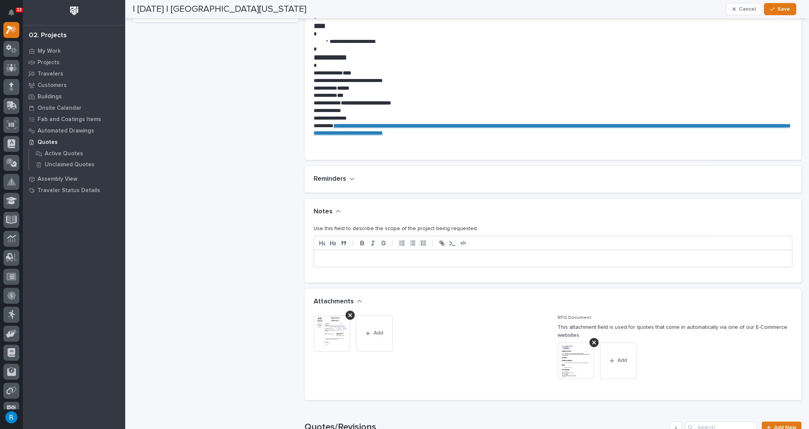
scroll to position [407, 0]
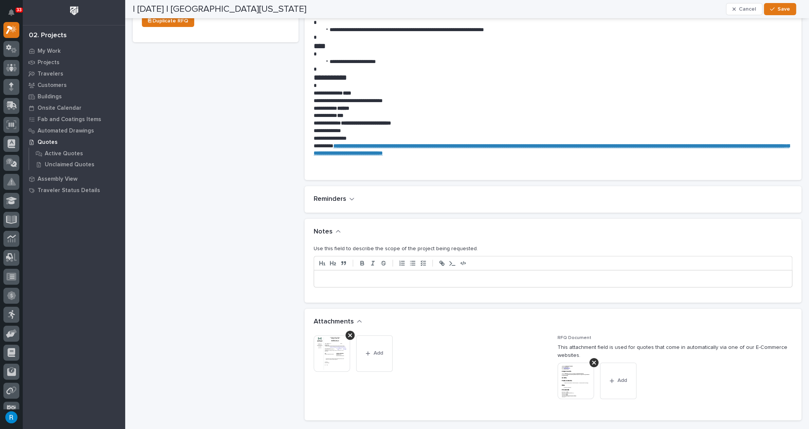
click at [325, 277] on p at bounding box center [553, 279] width 466 height 8
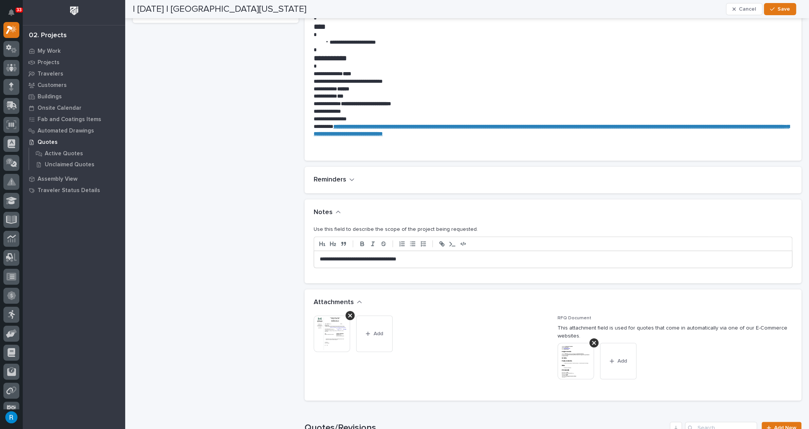
scroll to position [441, 0]
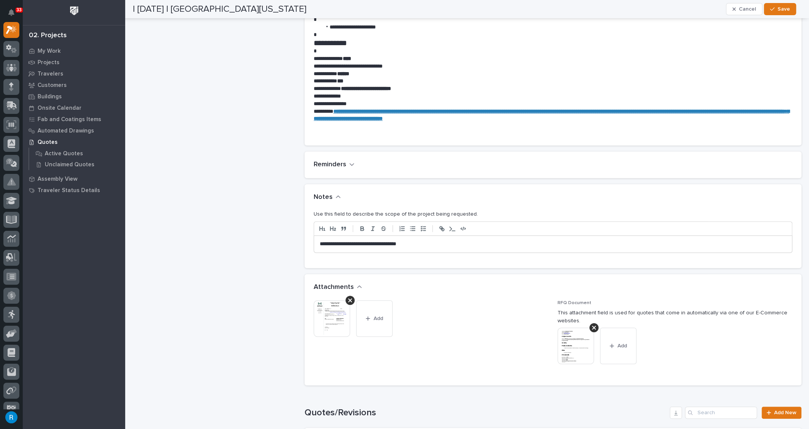
click at [423, 243] on p "**********" at bounding box center [551, 244] width 463 height 8
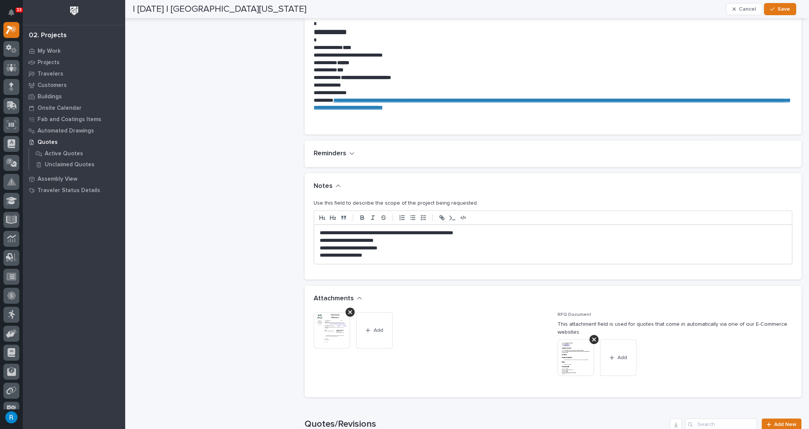
drag, startPoint x: 317, startPoint y: 240, endPoint x: 316, endPoint y: 250, distance: 10.0
click at [317, 242] on div "**********" at bounding box center [553, 244] width 478 height 39
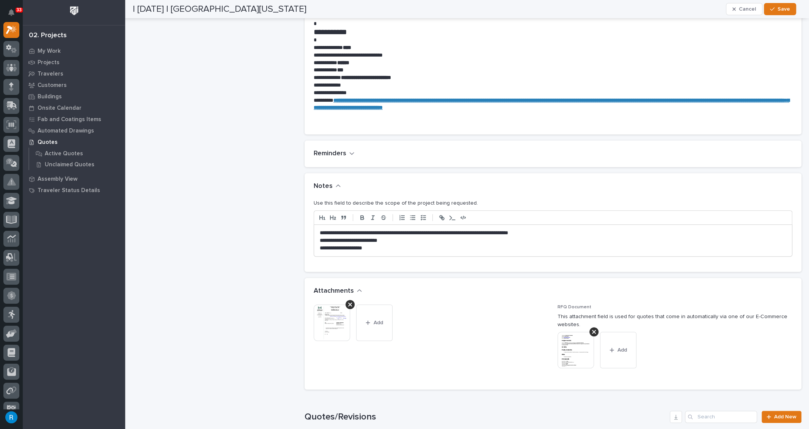
click at [317, 239] on div "**********" at bounding box center [553, 240] width 478 height 31
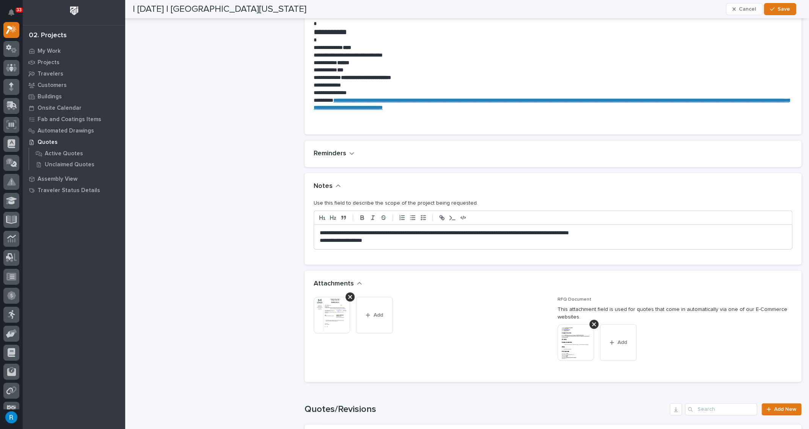
click at [320, 239] on p "**********" at bounding box center [551, 241] width 463 height 8
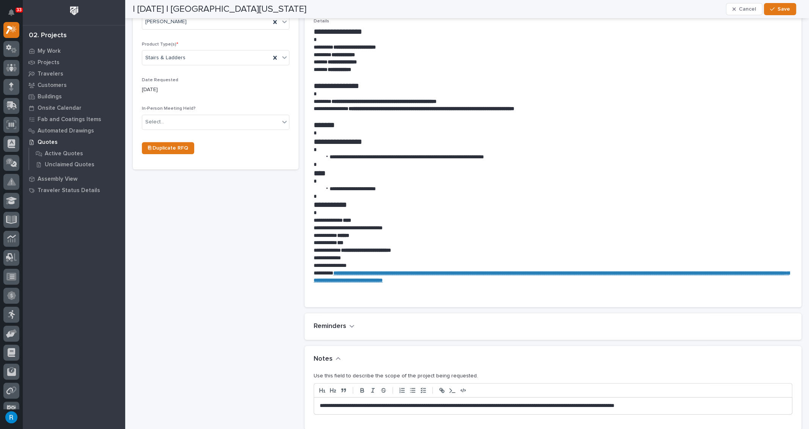
scroll to position [246, 0]
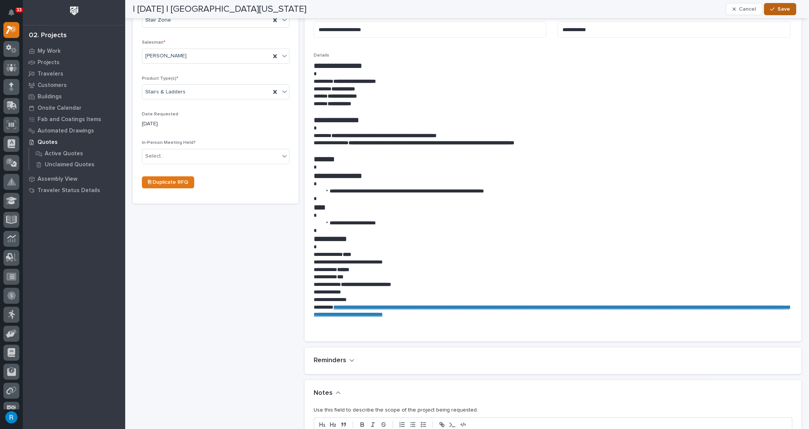
click at [780, 6] on span "Save" at bounding box center [783, 9] width 13 height 7
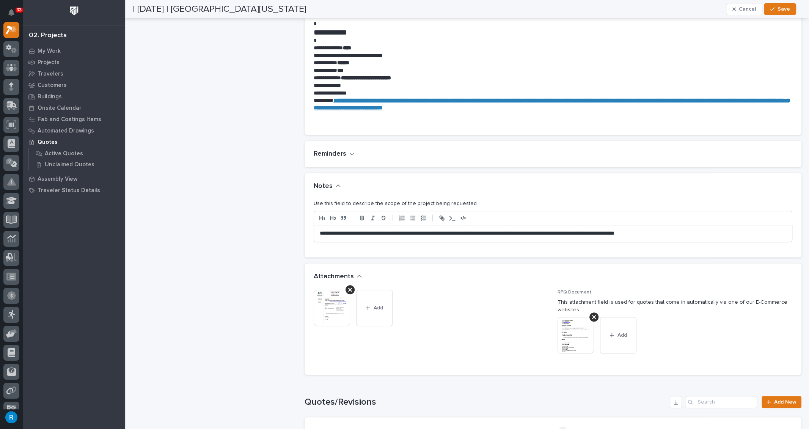
scroll to position [448, 0]
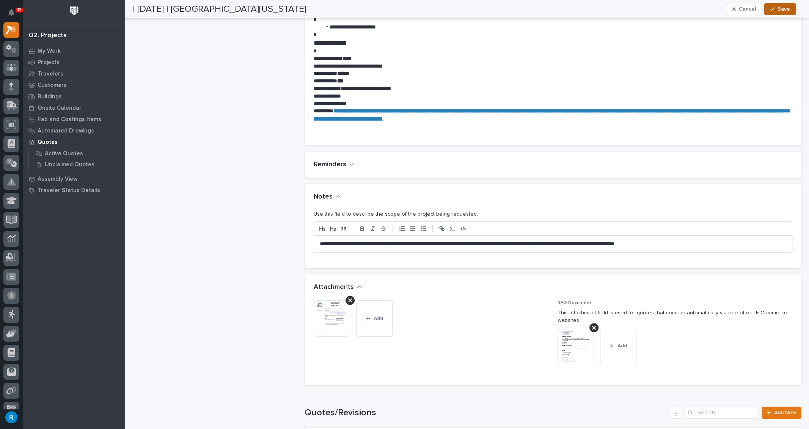
click at [784, 9] on span "Save" at bounding box center [783, 9] width 13 height 7
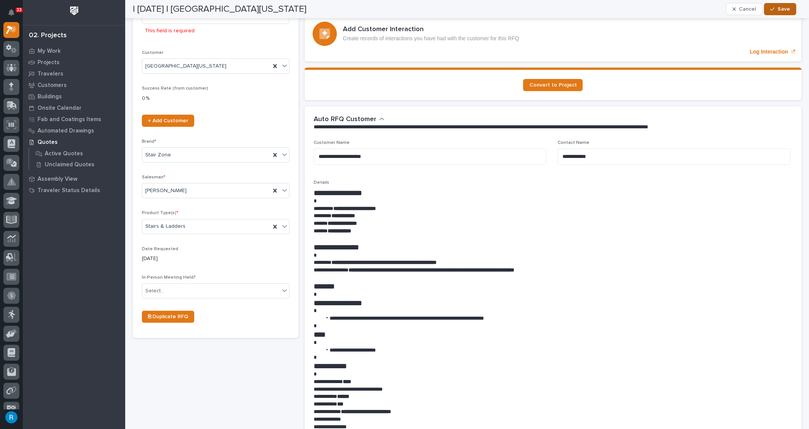
click at [789, 13] on button "Save" at bounding box center [780, 9] width 32 height 12
click at [783, 9] on span "Save" at bounding box center [783, 9] width 13 height 7
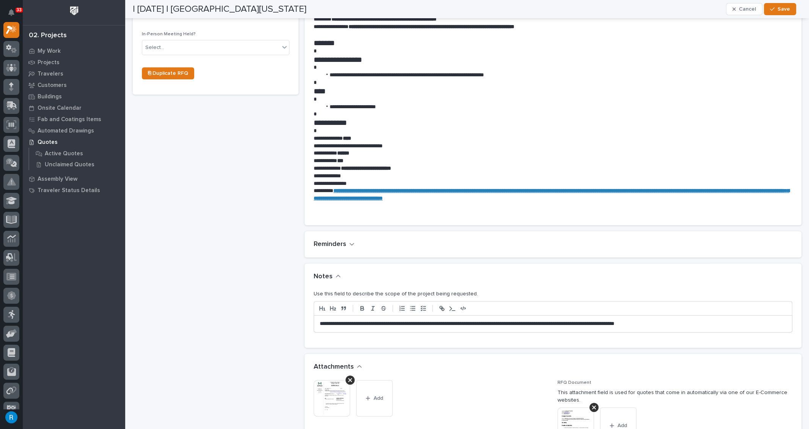
scroll to position [344, 0]
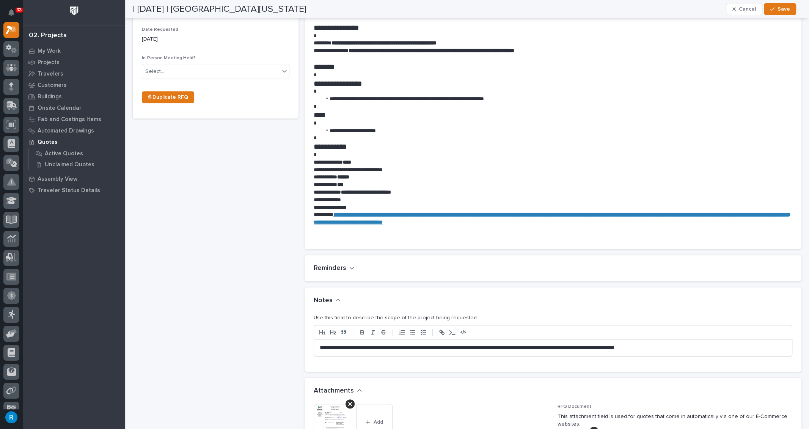
click at [700, 344] on p "**********" at bounding box center [551, 348] width 463 height 8
click at [782, 11] on span "Save" at bounding box center [783, 9] width 13 height 7
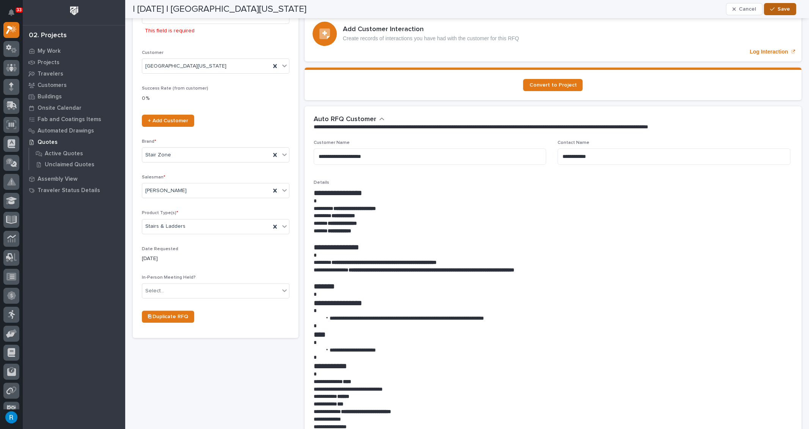
click at [782, 11] on span "Save" at bounding box center [783, 9] width 13 height 7
click at [783, 11] on span "Save" at bounding box center [783, 9] width 13 height 7
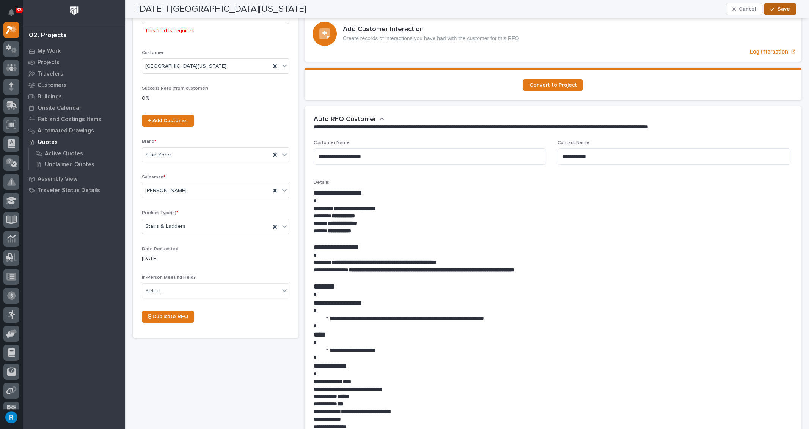
click at [783, 11] on span "Save" at bounding box center [783, 9] width 13 height 7
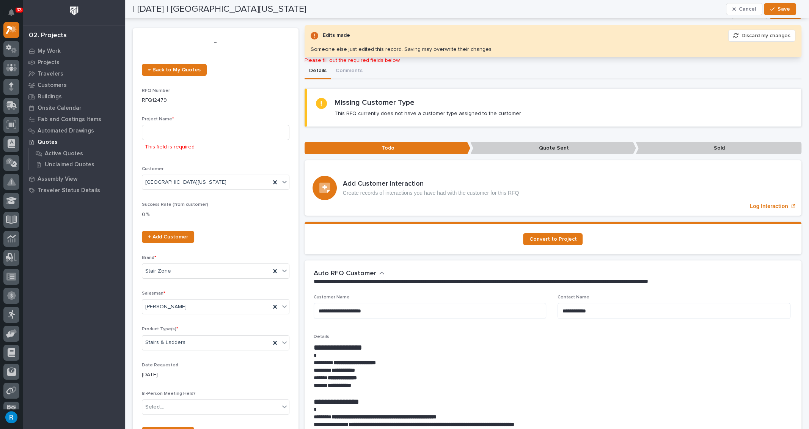
scroll to position [0, 0]
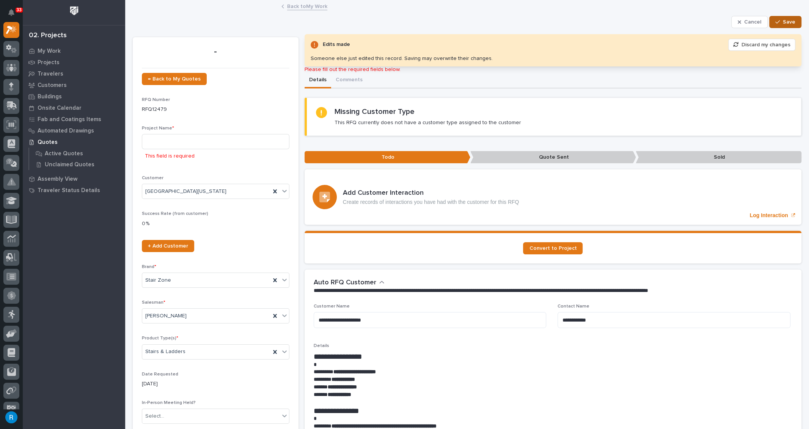
click at [783, 25] on span "Save" at bounding box center [789, 22] width 13 height 7
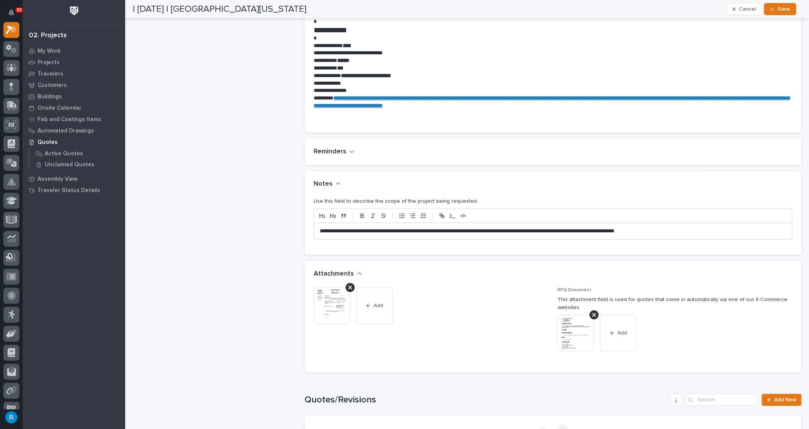
scroll to position [504, 0]
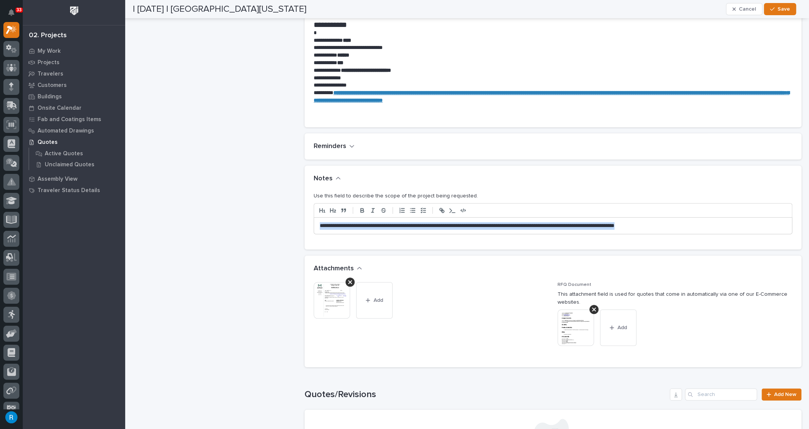
drag, startPoint x: 317, startPoint y: 225, endPoint x: 733, endPoint y: 234, distance: 415.8
click at [733, 234] on div "**********" at bounding box center [553, 216] width 479 height 49
copy p "**********"
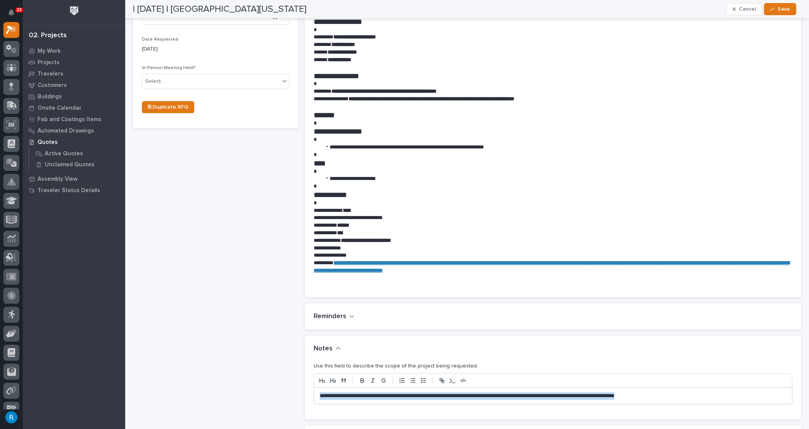
scroll to position [263, 0]
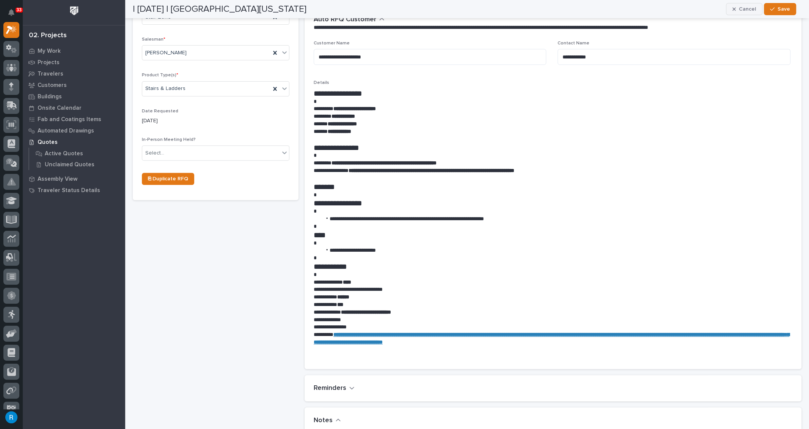
click at [747, 13] on span "Cancel" at bounding box center [747, 9] width 17 height 7
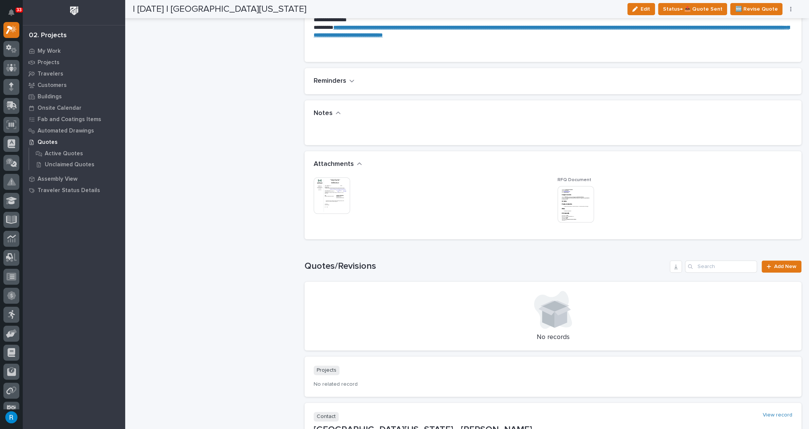
scroll to position [207, 0]
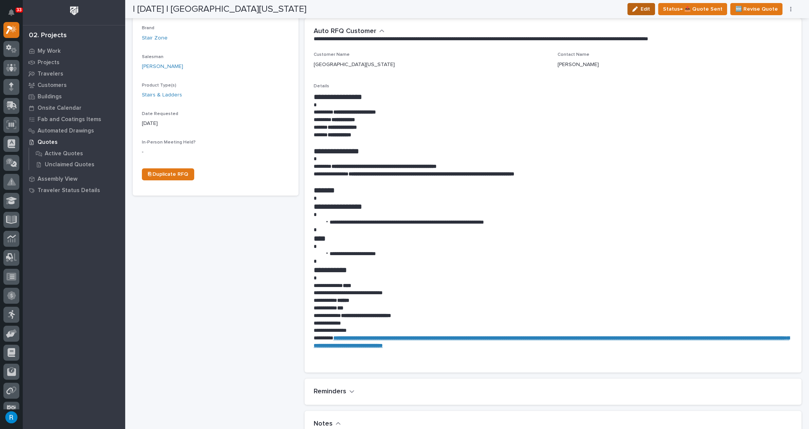
click at [650, 9] on span "Edit" at bounding box center [645, 9] width 9 height 7
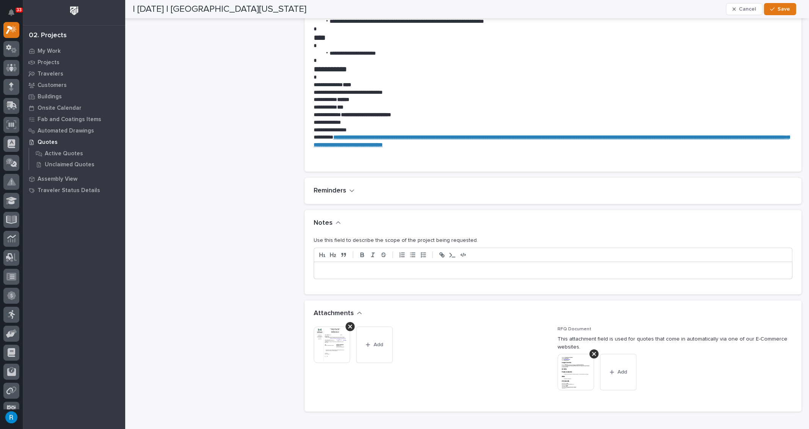
scroll to position [448, 0]
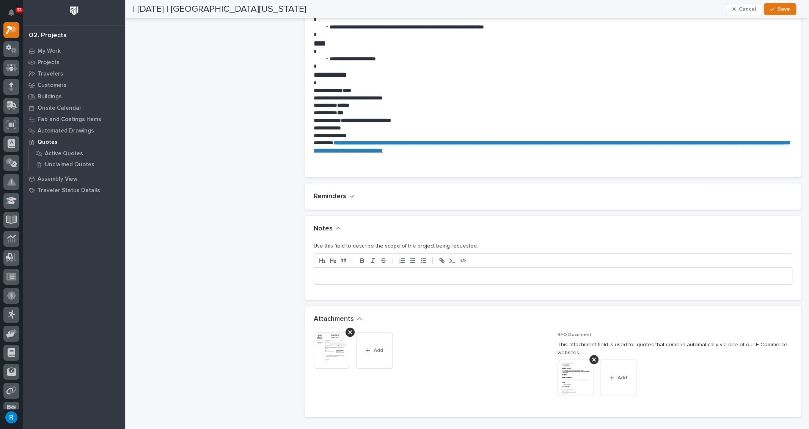
click at [317, 274] on div at bounding box center [553, 275] width 478 height 17
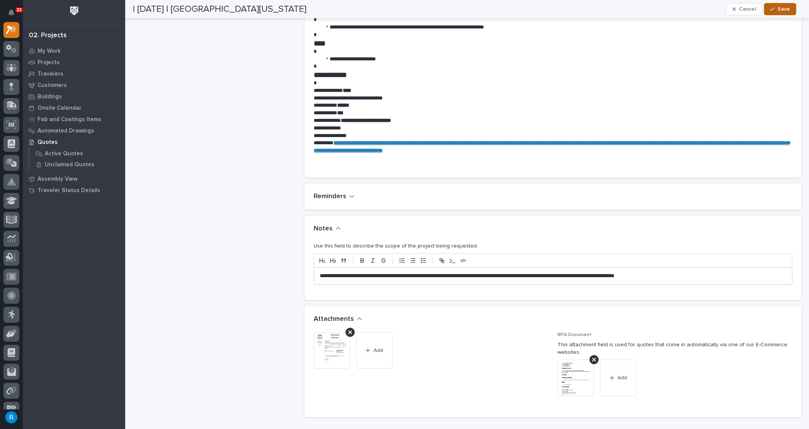
click at [787, 10] on span "Save" at bounding box center [783, 9] width 13 height 7
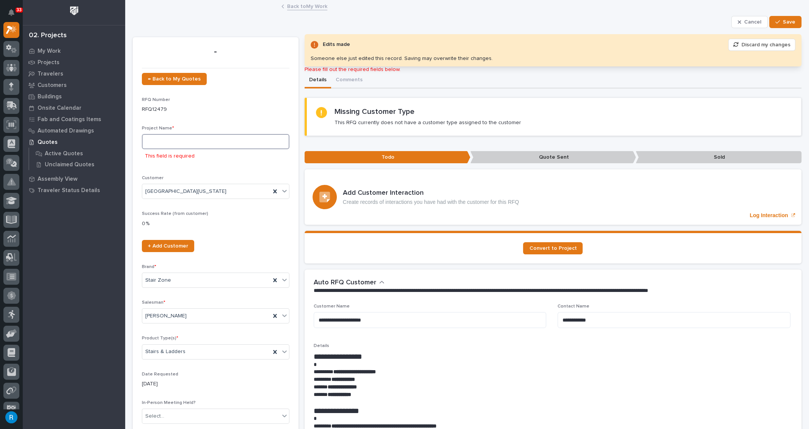
click at [150, 140] on input at bounding box center [216, 141] width 148 height 15
click at [151, 141] on input at bounding box center [216, 141] width 148 height 15
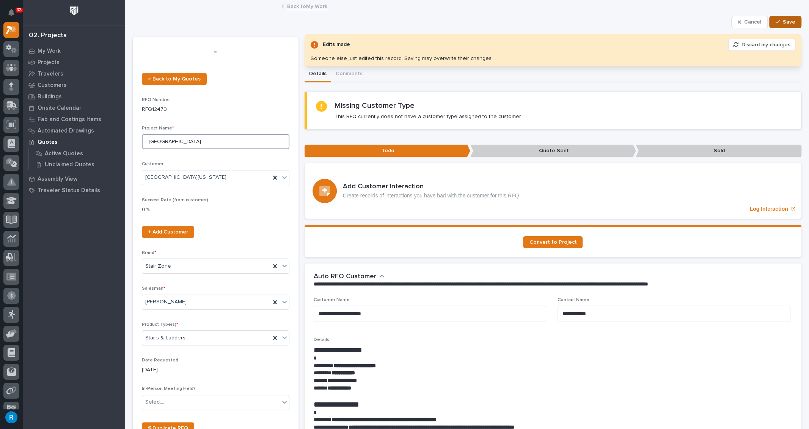
type input "Stair Tower"
click at [783, 24] on span "Save" at bounding box center [789, 22] width 13 height 7
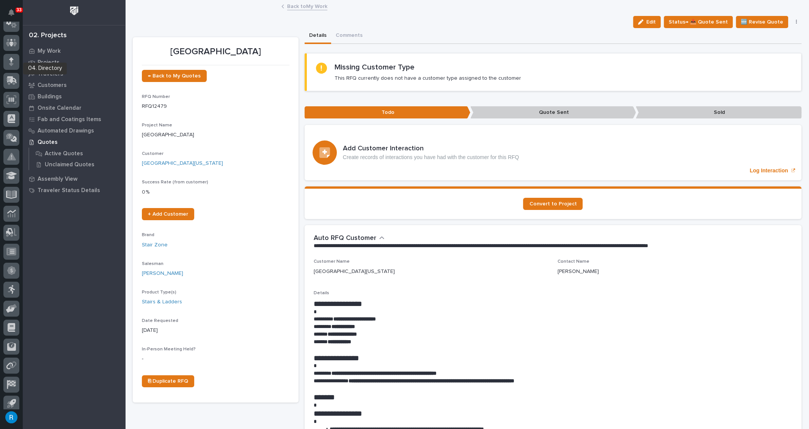
scroll to position [53, 0]
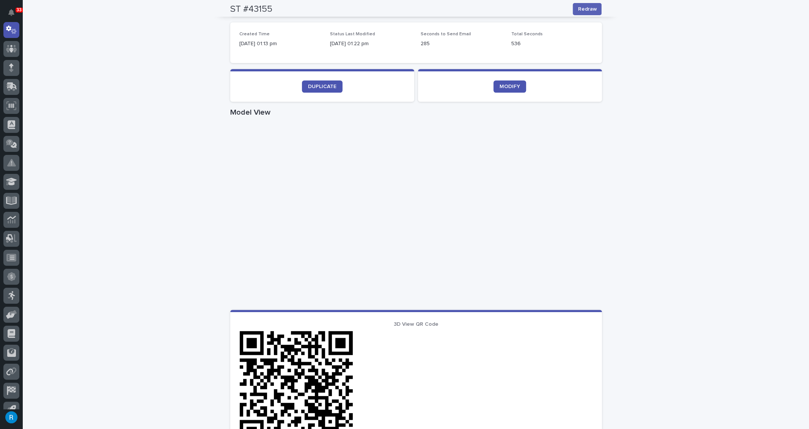
scroll to position [233, 0]
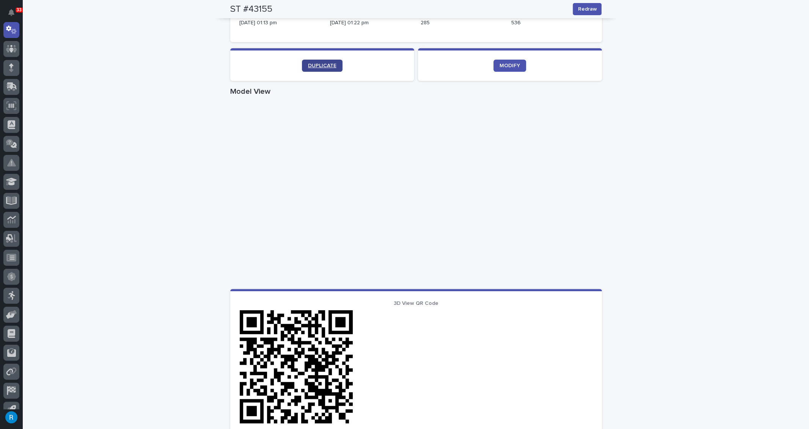
click at [317, 63] on span "DUPLICATE" at bounding box center [322, 65] width 28 height 5
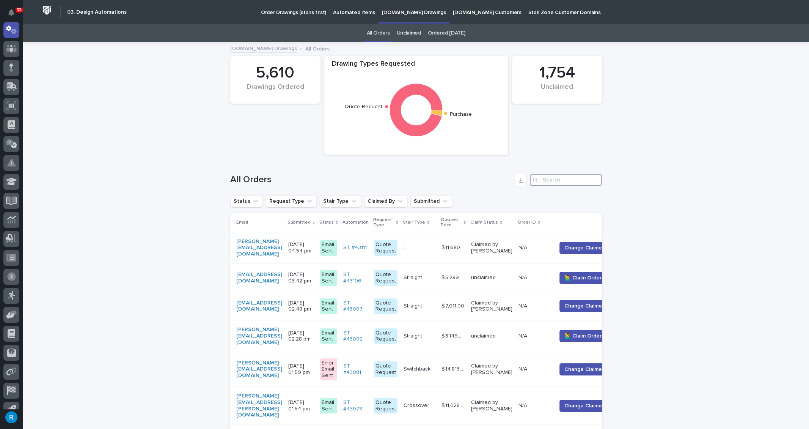
click at [544, 181] on input "Search" at bounding box center [566, 180] width 72 height 12
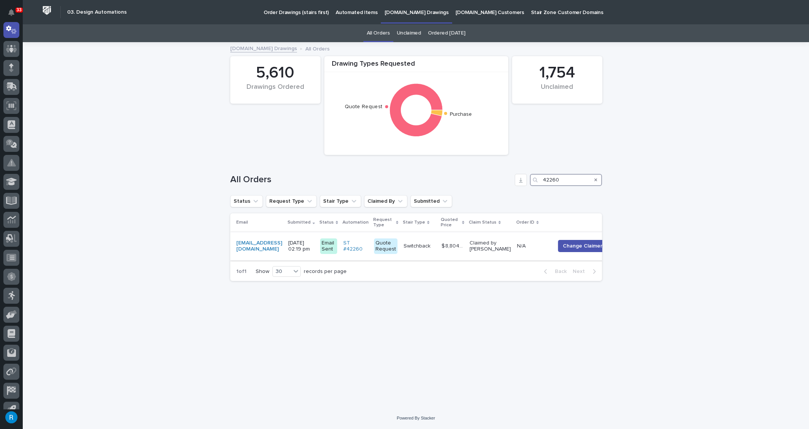
type input "42260"
click at [542, 246] on p at bounding box center [533, 246] width 32 height 6
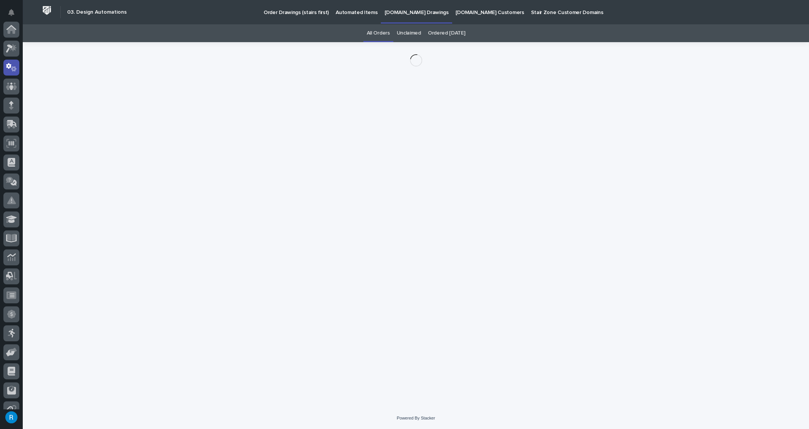
scroll to position [38, 0]
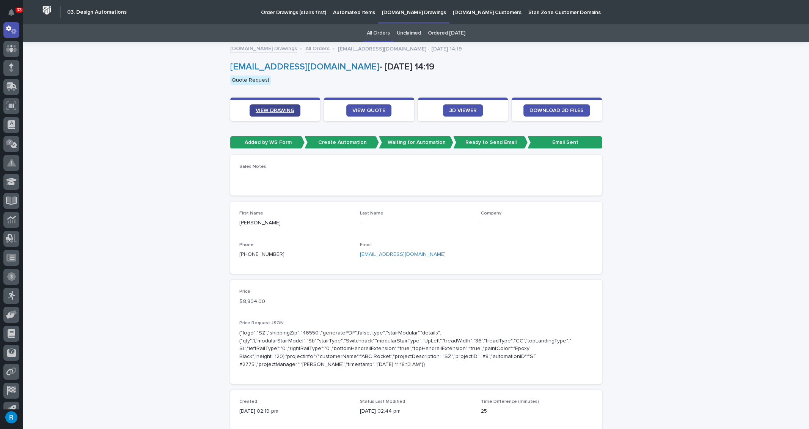
click at [264, 106] on link "VIEW DRAWING" at bounding box center [275, 110] width 51 height 12
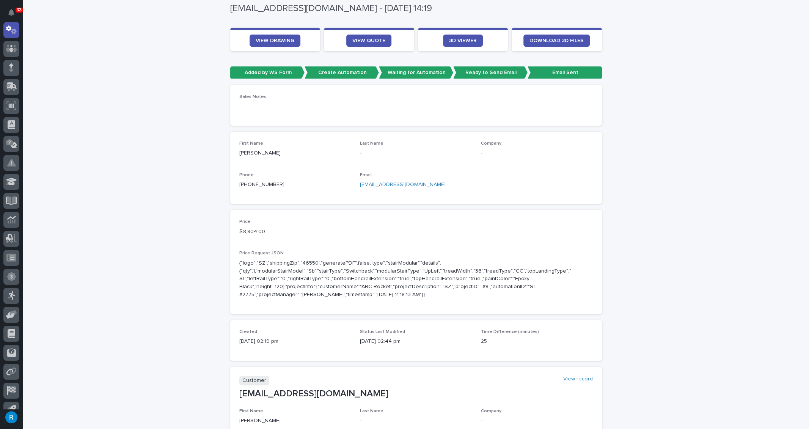
scroll to position [0, 0]
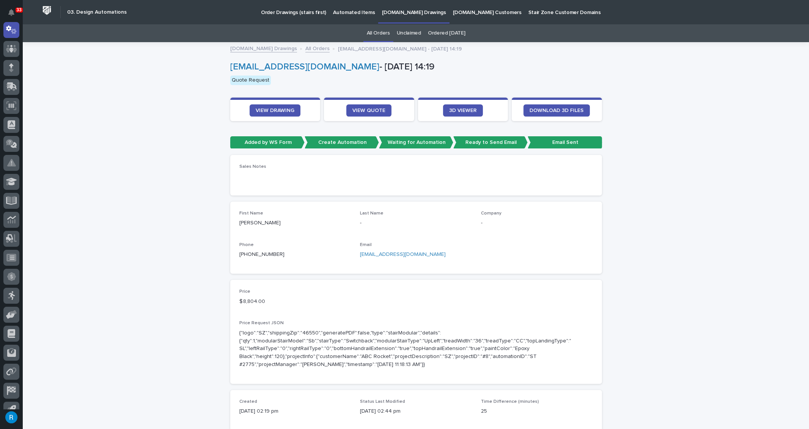
click at [340, 11] on p "Automated Items" at bounding box center [354, 8] width 42 height 16
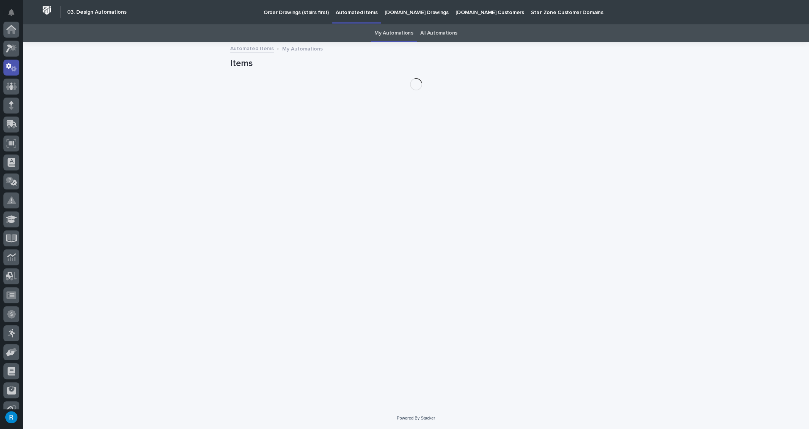
scroll to position [38, 0]
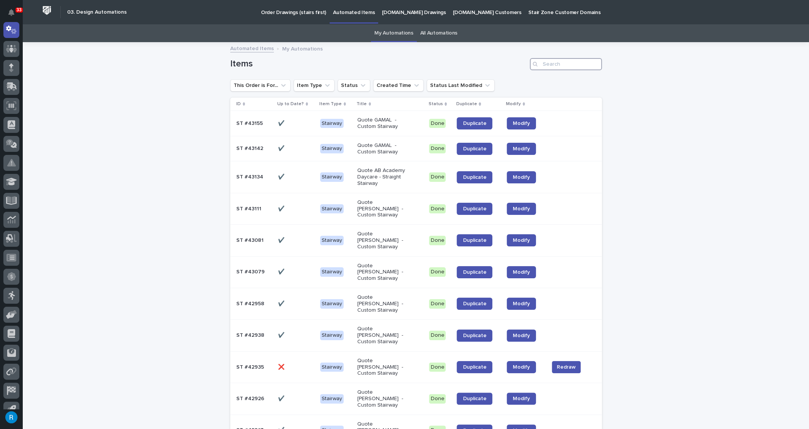
click at [554, 66] on input "Search" at bounding box center [566, 64] width 72 height 12
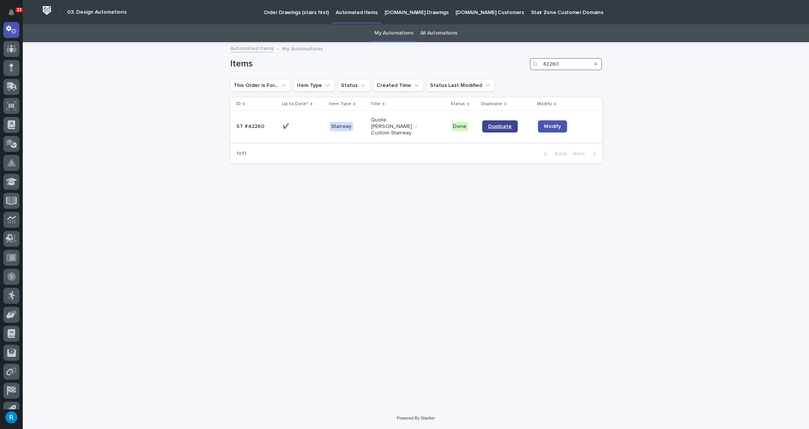
type input "42260"
click at [495, 124] on span "Duplicate" at bounding box center [500, 126] width 24 height 5
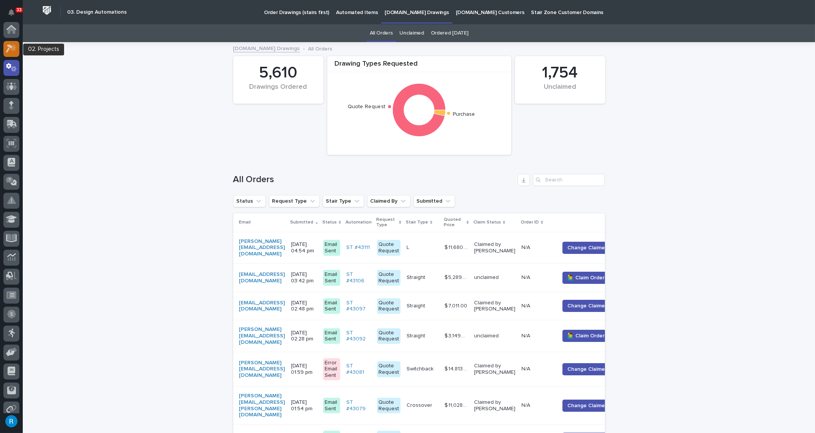
click at [8, 47] on icon at bounding box center [11, 48] width 11 height 9
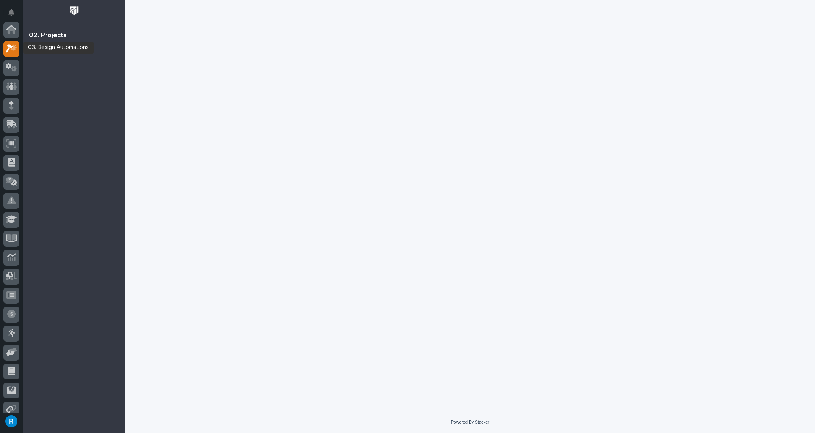
scroll to position [19, 0]
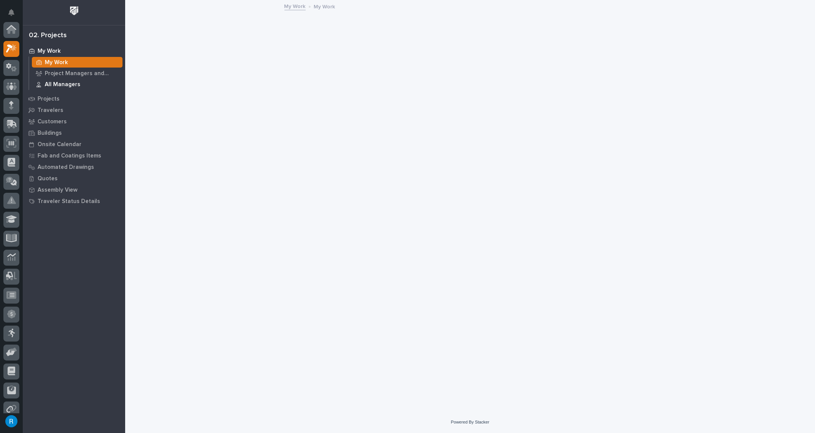
scroll to position [19, 0]
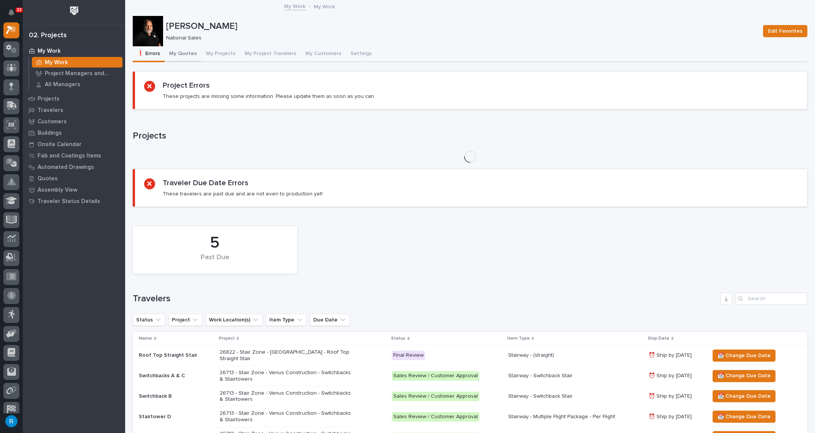
click at [187, 53] on button "My Quotes" at bounding box center [183, 54] width 37 height 16
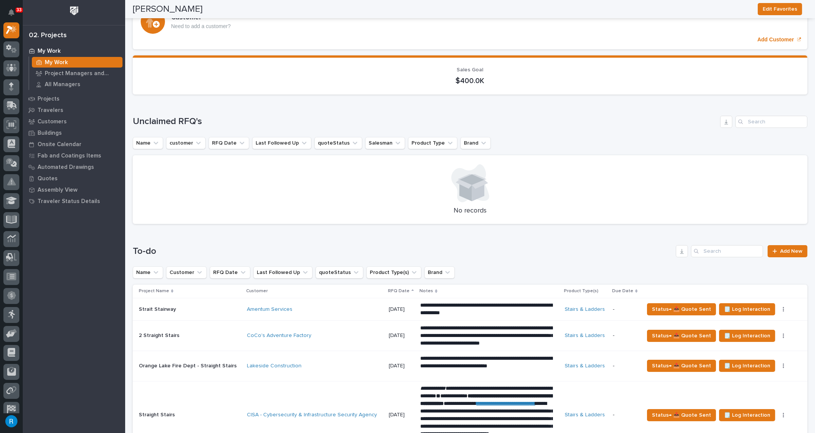
scroll to position [69, 0]
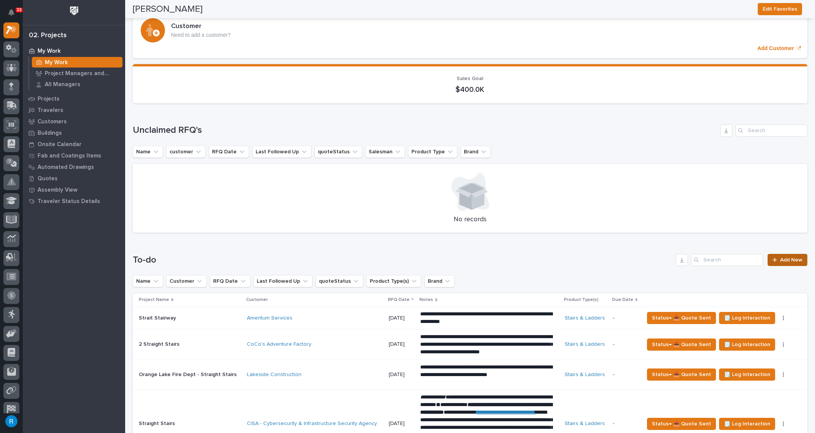
click at [786, 261] on span "Add New" at bounding box center [791, 259] width 22 height 5
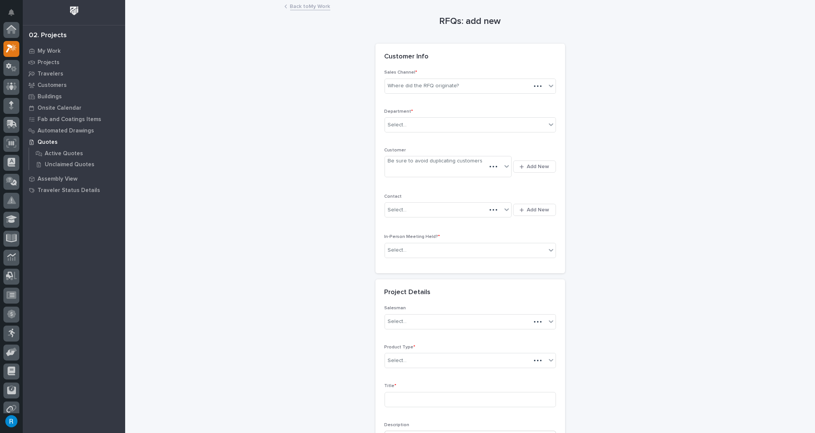
scroll to position [19, 0]
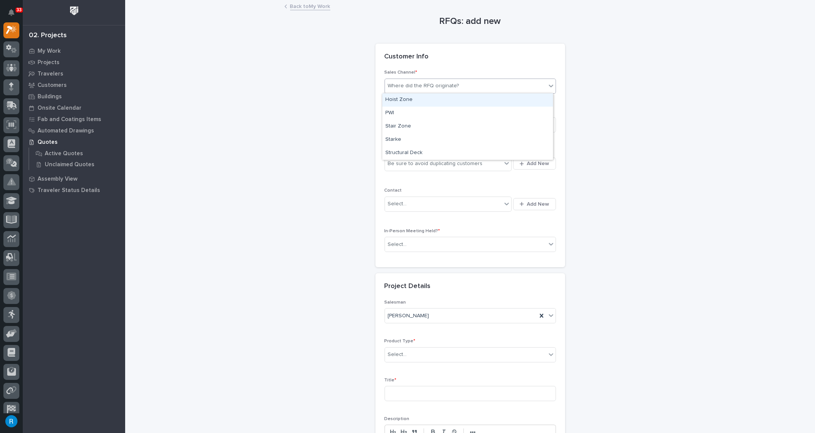
click at [449, 86] on div "Where did the RFQ originate?" at bounding box center [423, 86] width 71 height 8
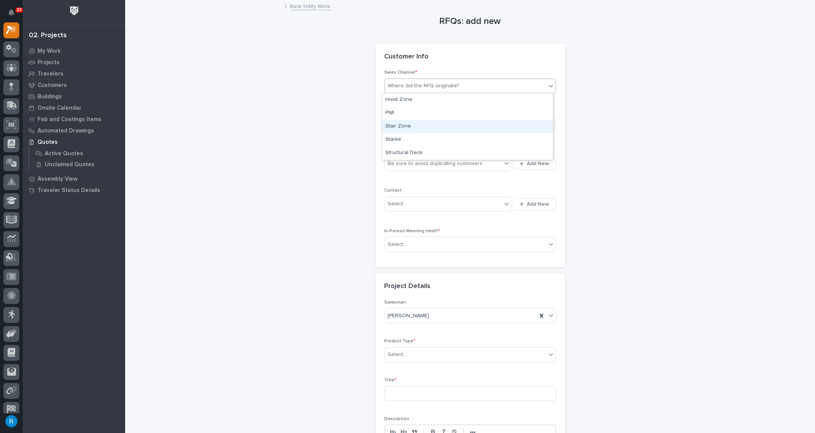
click at [408, 129] on div "Stair Zone" at bounding box center [467, 126] width 171 height 13
click at [421, 126] on div "Select..." at bounding box center [465, 125] width 161 height 13
click at [413, 141] on span "National Sales" at bounding box center [404, 138] width 38 height 8
click at [495, 162] on div "Be sure to avoid duplicating customers" at bounding box center [443, 163] width 117 height 13
type input "*******"
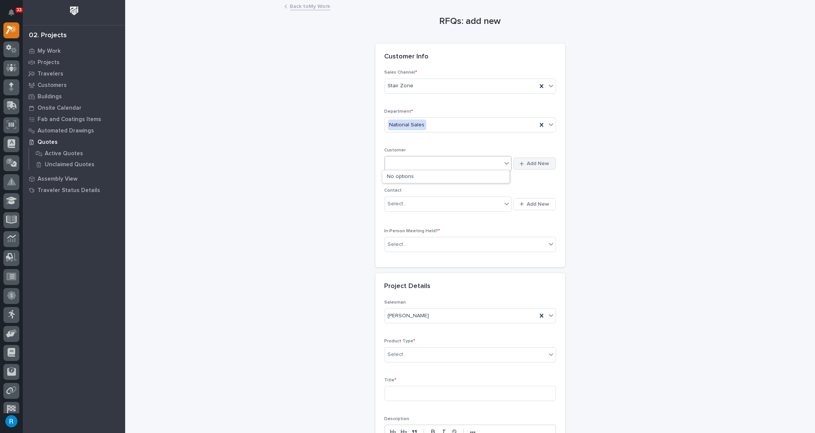
click at [542, 165] on span "Add New" at bounding box center [538, 163] width 22 height 7
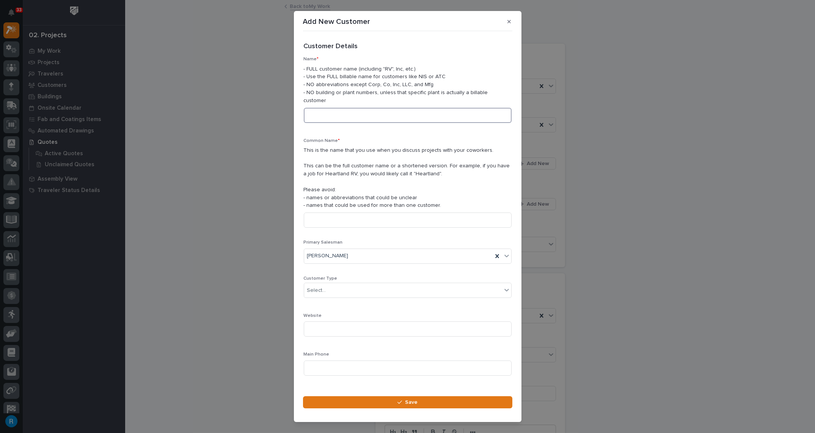
click at [316, 108] on input at bounding box center [408, 115] width 208 height 15
type input "[PERSON_NAME]"
click at [353, 284] on div "Select..." at bounding box center [403, 290] width 198 height 13
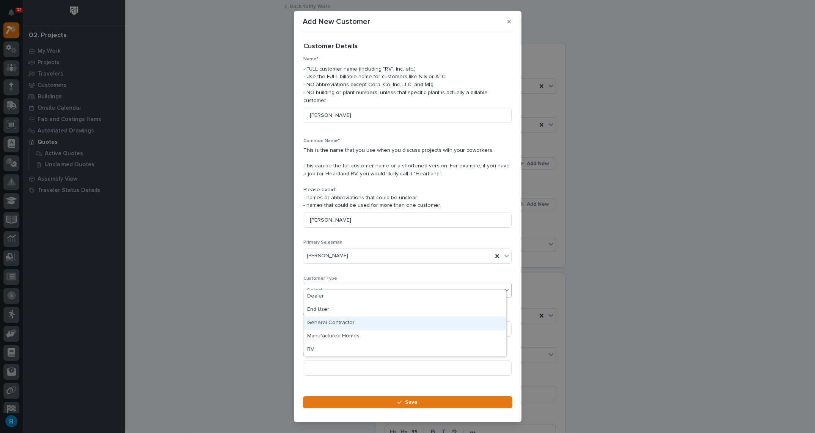
click at [321, 322] on div "General Contractor" at bounding box center [405, 322] width 202 height 13
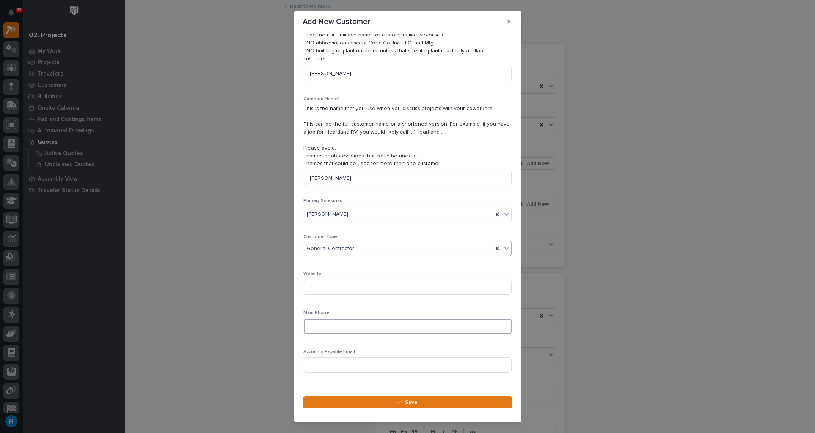
click at [319, 319] on input at bounding box center [408, 326] width 208 height 15
drag, startPoint x: 345, startPoint y: 319, endPoint x: 272, endPoint y: 315, distance: 72.9
click at [272, 315] on div "Add New Customer Loading... Saving… Loading... Saving… Loading... Saving… Custo…" at bounding box center [407, 216] width 815 height 433
type input "[PHONE_NUMBER]"
click at [410, 402] on span "Save" at bounding box center [411, 402] width 13 height 7
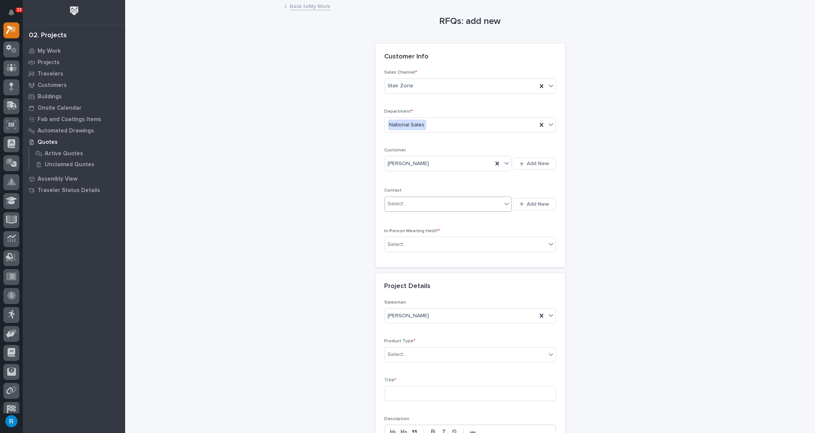
click at [416, 203] on div "Select..." at bounding box center [443, 204] width 117 height 13
click at [456, 201] on div "Select..." at bounding box center [443, 204] width 117 height 13
click at [536, 201] on span "Add New" at bounding box center [538, 204] width 22 height 7
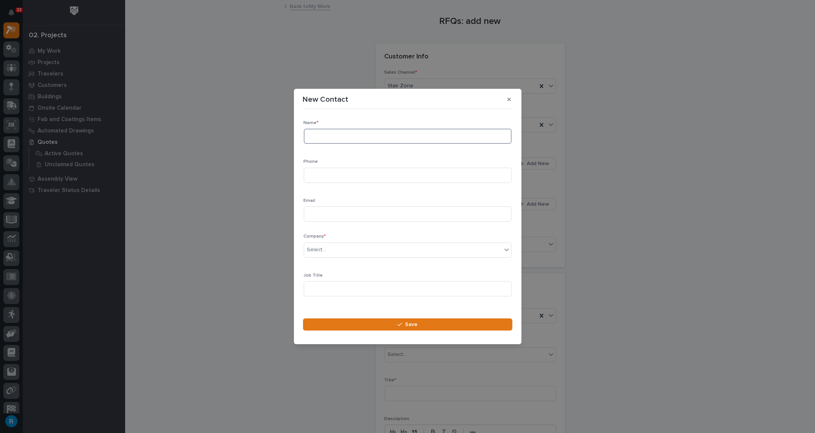
click at [337, 136] on input at bounding box center [408, 136] width 208 height 15
type input "[PERSON_NAME]"
paste input "[PHONE_NUMBER]"
type input "[PHONE_NUMBER]"
click at [313, 212] on input at bounding box center [408, 213] width 208 height 15
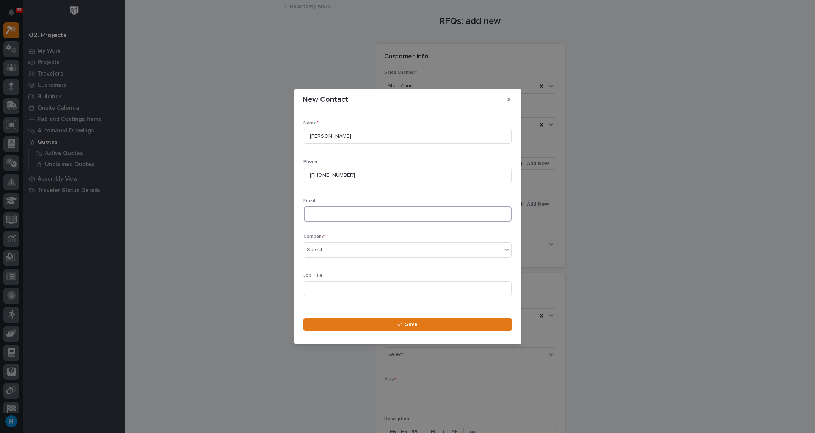
paste input "[EMAIL_ADDRESS][DOMAIN_NAME]"
type input "[EMAIL_ADDRESS][DOMAIN_NAME]"
click at [469, 252] on div "Select..." at bounding box center [403, 249] width 198 height 13
type input "*******"
click at [332, 262] on div "[PERSON_NAME]" at bounding box center [405, 263] width 202 height 13
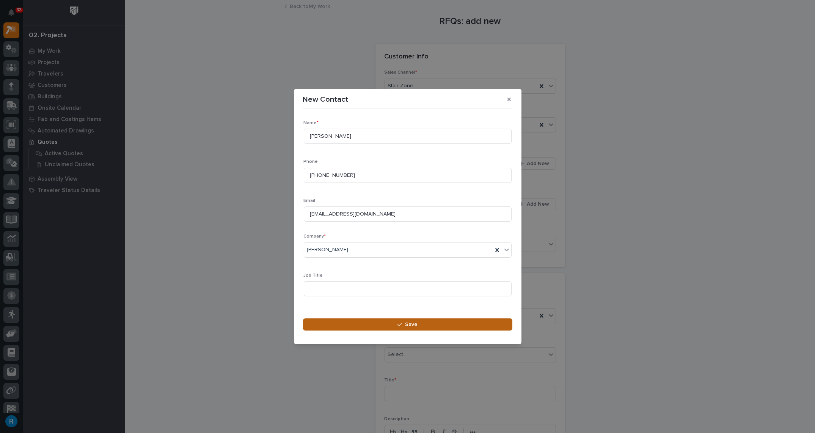
click at [418, 324] on button "Save" at bounding box center [407, 324] width 209 height 12
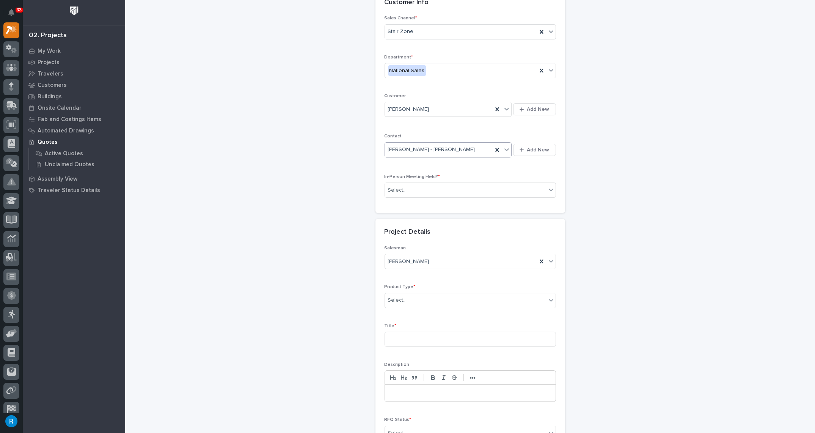
scroll to position [69, 0]
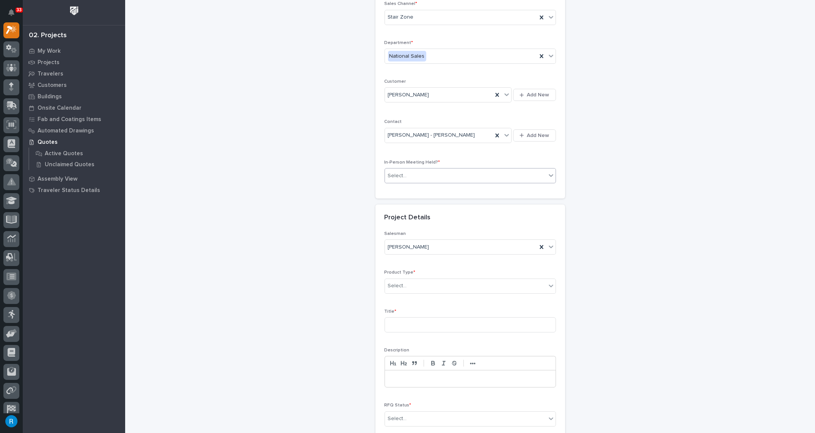
click at [406, 175] on div "Select..." at bounding box center [465, 176] width 161 height 13
click at [391, 201] on span "No" at bounding box center [390, 201] width 10 height 8
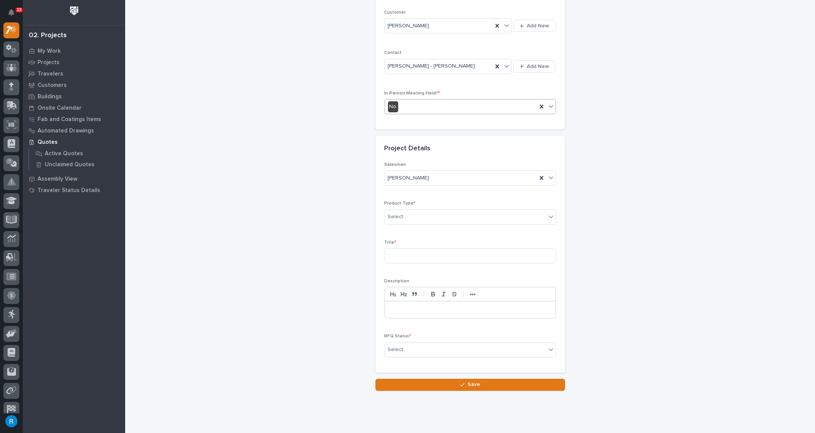
scroll to position [138, 0]
click at [421, 217] on div "Select..." at bounding box center [465, 216] width 161 height 13
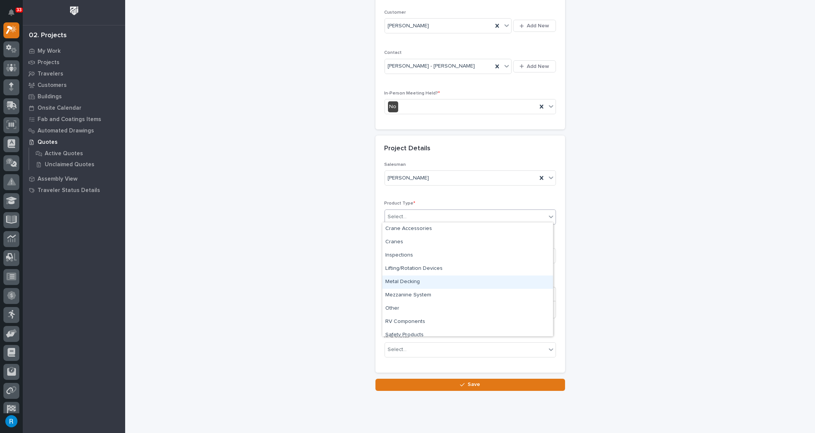
scroll to position [32, 0]
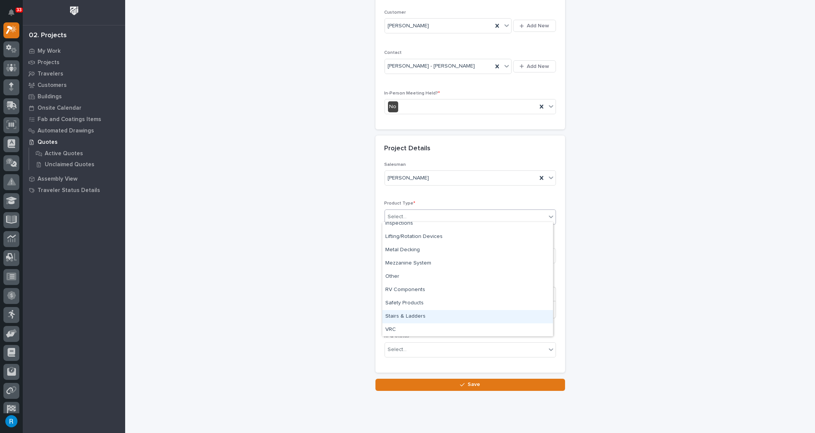
click at [393, 314] on div "Stairs & Ladders" at bounding box center [467, 316] width 171 height 13
click at [400, 254] on input at bounding box center [470, 255] width 171 height 15
type input "Switchback"
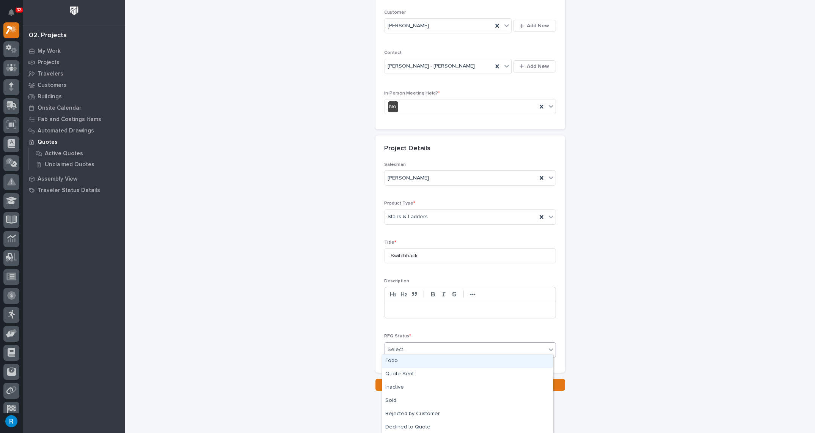
click at [528, 346] on div "Select..." at bounding box center [465, 349] width 161 height 13
click at [388, 361] on div "Todo" at bounding box center [467, 360] width 171 height 13
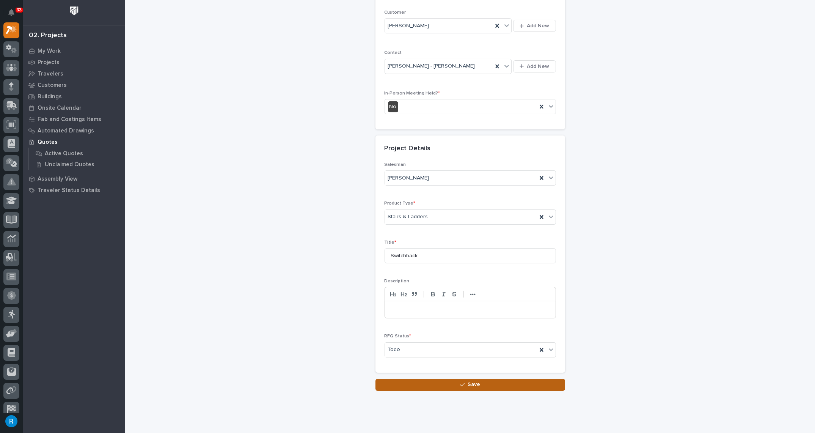
click at [468, 381] on span "Save" at bounding box center [474, 384] width 13 height 7
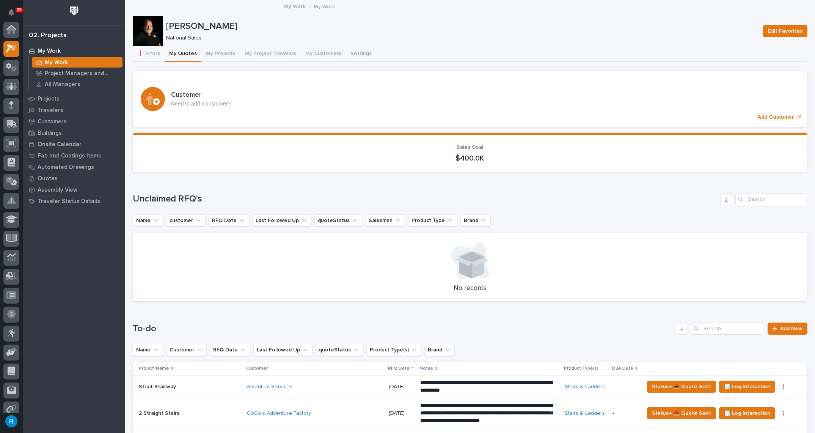
scroll to position [19, 0]
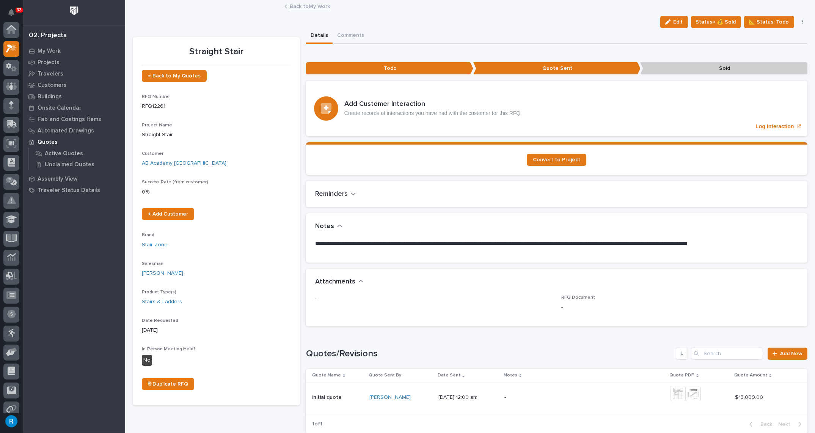
scroll to position [20, 0]
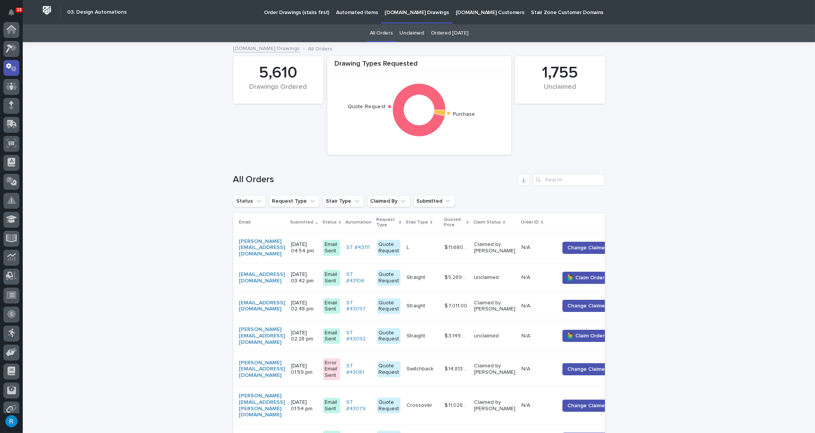
scroll to position [38, 0]
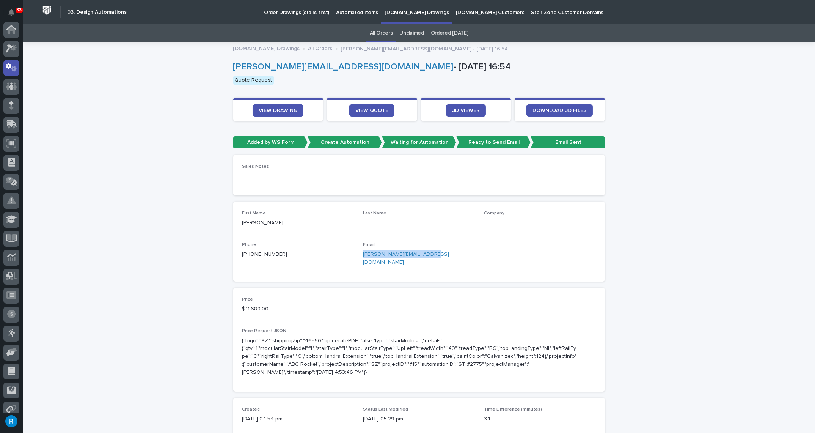
scroll to position [38, 0]
